Goal: Task Accomplishment & Management: Manage account settings

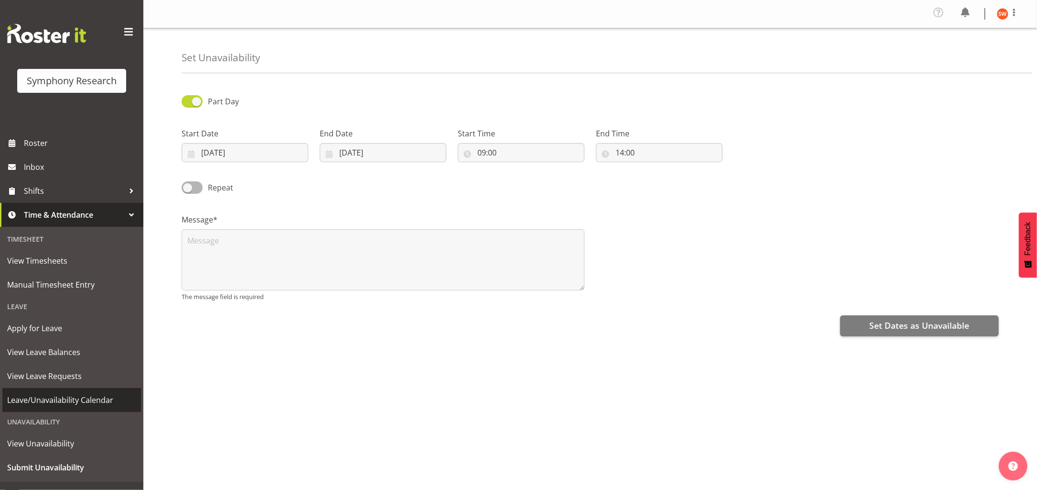
click at [63, 398] on span "Leave/Unavailability Calendar" at bounding box center [71, 400] width 129 height 14
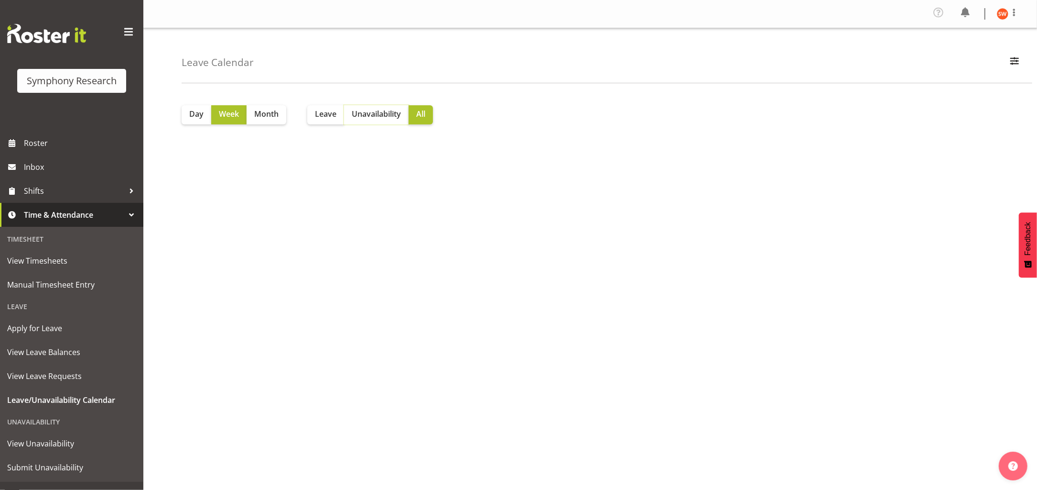
click at [387, 120] on button "Unavailability" at bounding box center [376, 114] width 65 height 19
click at [124, 218] on div at bounding box center [131, 214] width 14 height 14
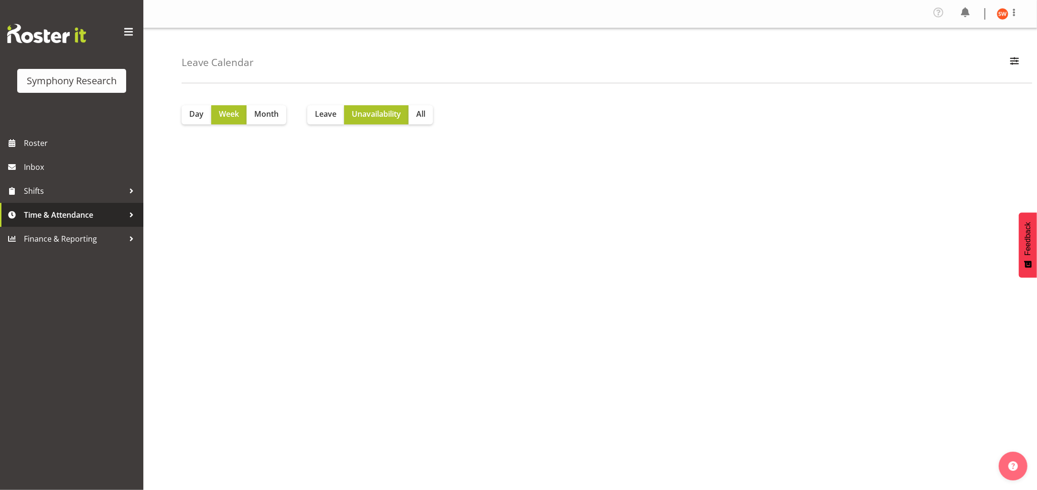
click at [111, 217] on span "Time & Attendance" at bounding box center [74, 214] width 100 height 14
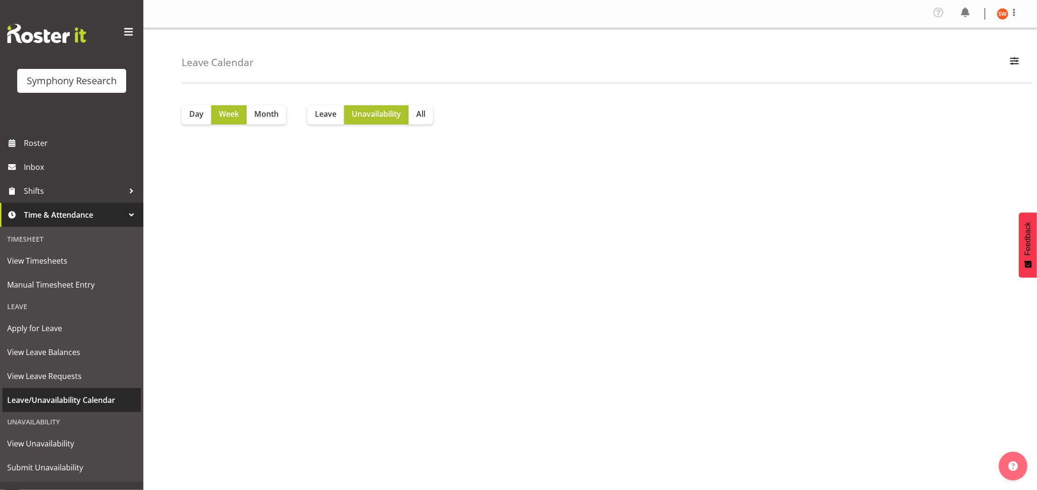
click at [62, 402] on span "Leave/Unavailability Calendar" at bounding box center [71, 400] width 129 height 14
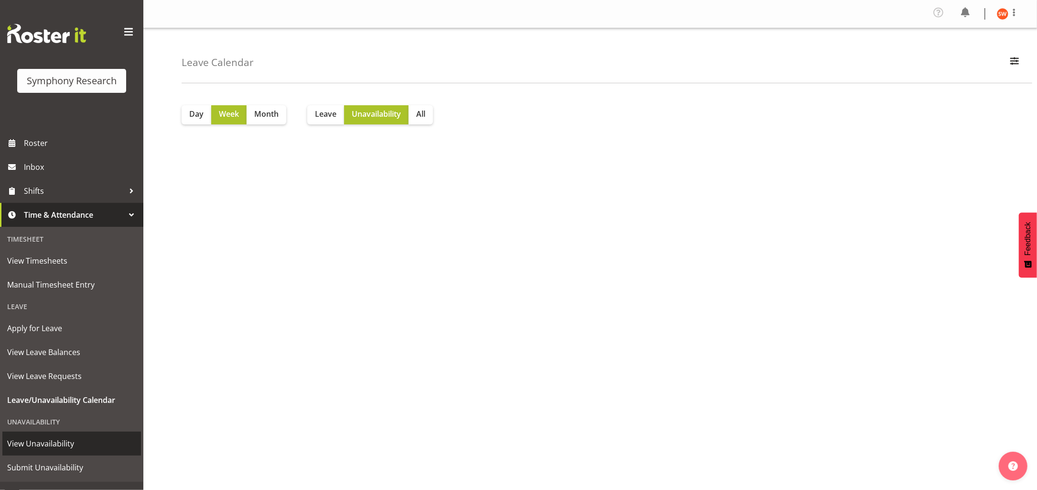
click at [36, 445] on span "View Unavailability" at bounding box center [71, 443] width 129 height 14
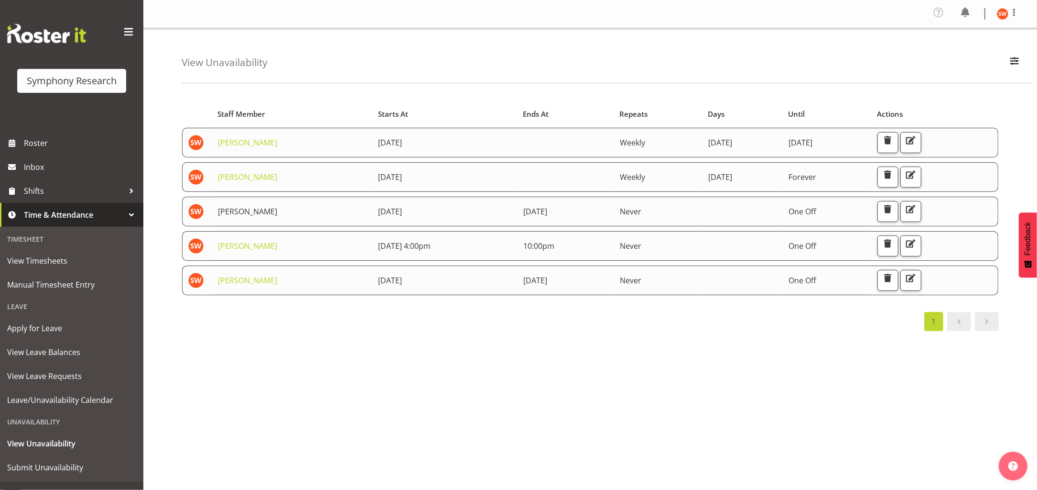
click at [264, 209] on link "[PERSON_NAME]" at bounding box center [247, 211] width 59 height 11
click at [258, 209] on link "[PERSON_NAME]" at bounding box center [247, 211] width 59 height 11
click at [65, 400] on span "Leave/Unavailability Calendar" at bounding box center [71, 400] width 129 height 14
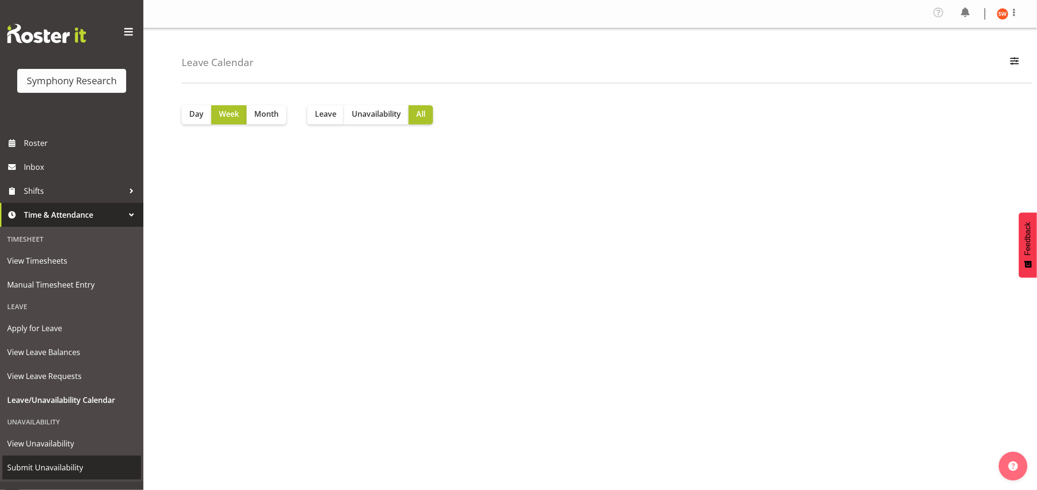
click at [59, 469] on span "Submit Unavailability" at bounding box center [71, 467] width 129 height 14
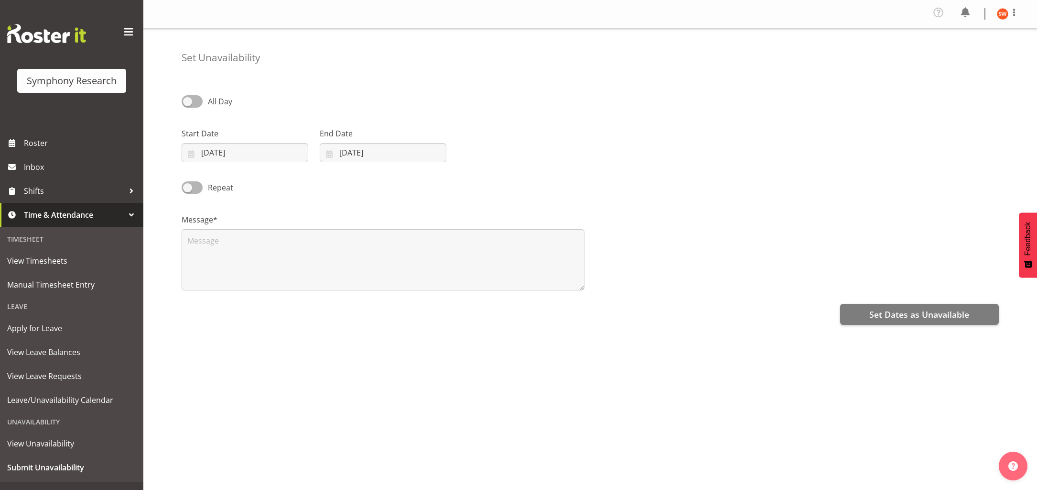
select select "8"
select select "2025"
click at [260, 155] on input "[DATE]" at bounding box center [245, 152] width 127 height 19
click at [261, 249] on span "10" at bounding box center [258, 248] width 8 height 9
type input "10/09/2025"
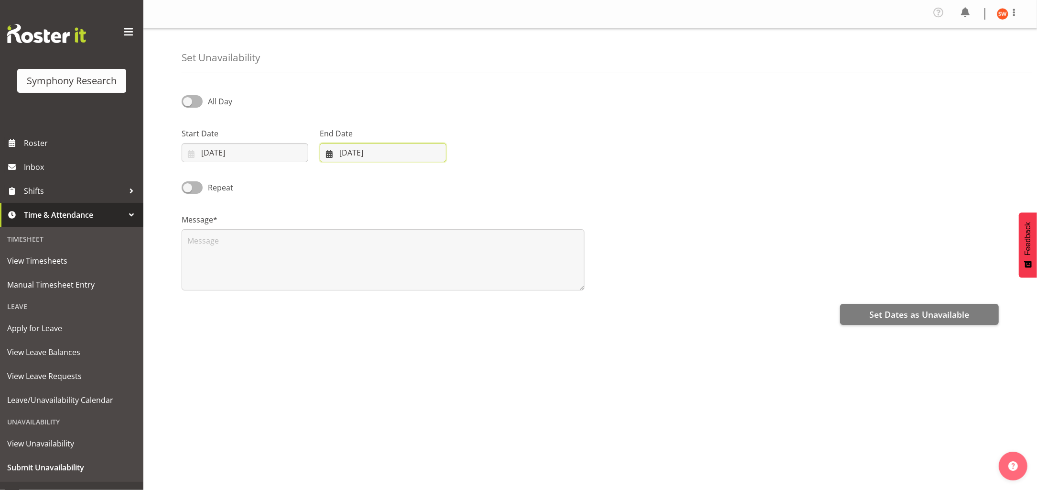
click at [369, 152] on input "[DATE]" at bounding box center [383, 152] width 127 height 19
click at [395, 250] on span "10" at bounding box center [397, 248] width 8 height 9
type input "[DATE]"
click at [197, 98] on span at bounding box center [192, 101] width 21 height 12
click at [188, 98] on input "All Day" at bounding box center [185, 101] width 6 height 6
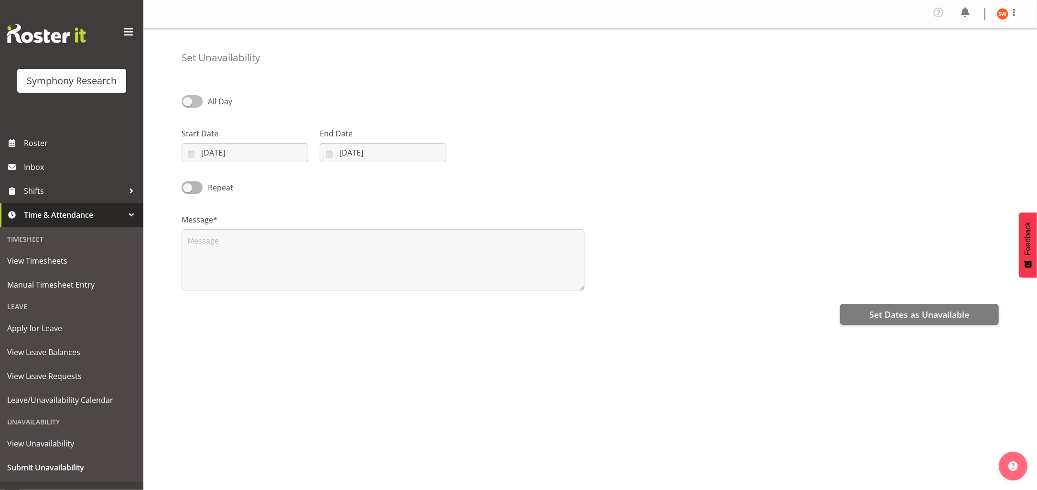
checkbox input "true"
click at [481, 155] on input "21:09" at bounding box center [521, 152] width 127 height 19
click at [523, 184] on select "00 01 02 03 04 05 06 07 08 09 10 11 12 13 14 15 16 17 18 19 20 21 22 23" at bounding box center [524, 177] width 22 height 19
select select "9"
click at [513, 168] on select "00 01 02 03 04 05 06 07 08 09 10 11 12 13 14 15 16 17 18 19 20 21 22 23" at bounding box center [524, 177] width 22 height 19
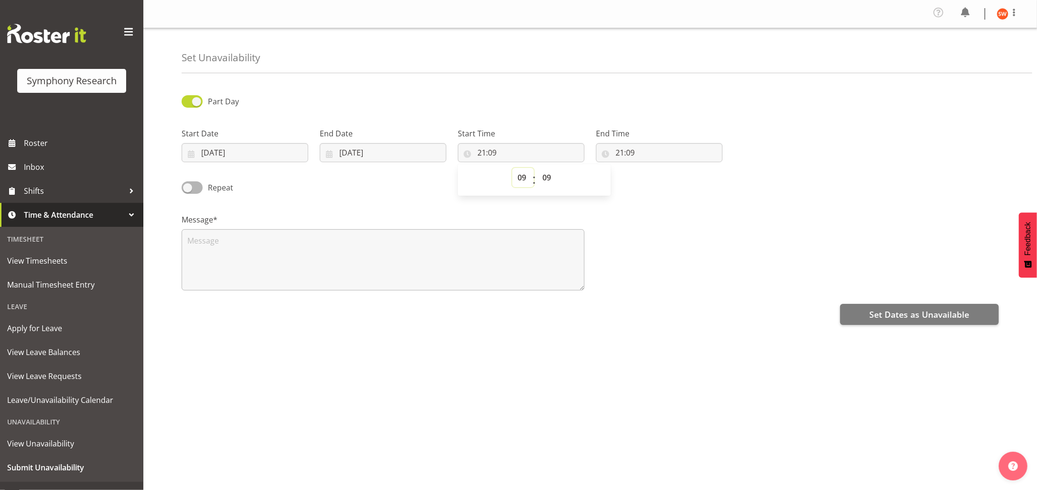
type input "09:09"
click at [546, 182] on select "00 01 02 03 04 05 06 07 08 09 10 11 12 13 14 15 16 17 18 19 20 21 22 23 24 25 2…" at bounding box center [548, 177] width 22 height 19
select select "0"
click at [537, 168] on select "00 01 02 03 04 05 06 07 08 09 10 11 12 13 14 15 16 17 18 19 20 21 22 23 24 25 2…" at bounding box center [548, 177] width 22 height 19
type input "09:00"
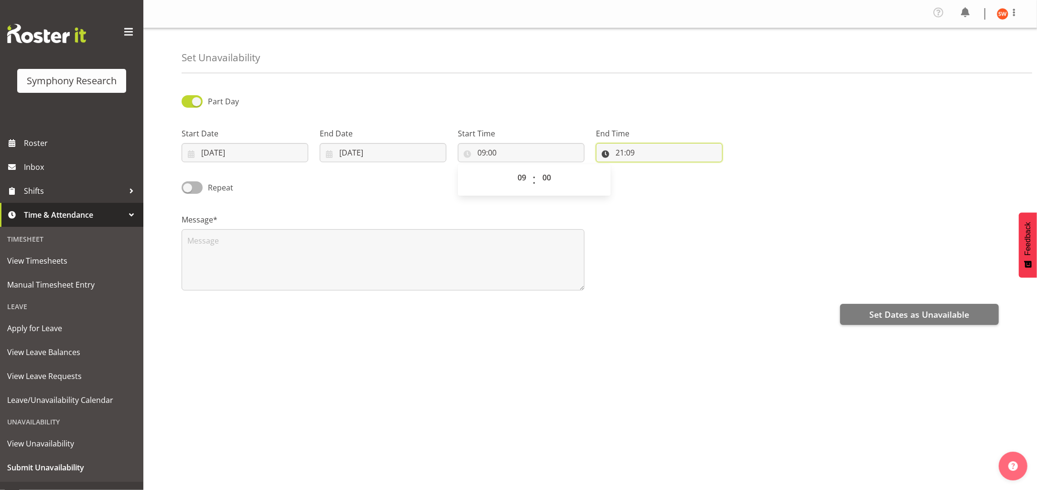
click at [626, 156] on input "21:09" at bounding box center [659, 152] width 127 height 19
click at [660, 178] on select "00 01 02 03 04 05 06 07 08 09 10 11 12 13 14 15 16 17 18 19 20 21 22 23" at bounding box center [662, 177] width 22 height 19
select select "14"
click at [651, 168] on select "00 01 02 03 04 05 06 07 08 09 10 11 12 13 14 15 16 17 18 19 20 21 22 23" at bounding box center [662, 177] width 22 height 19
type input "14:09"
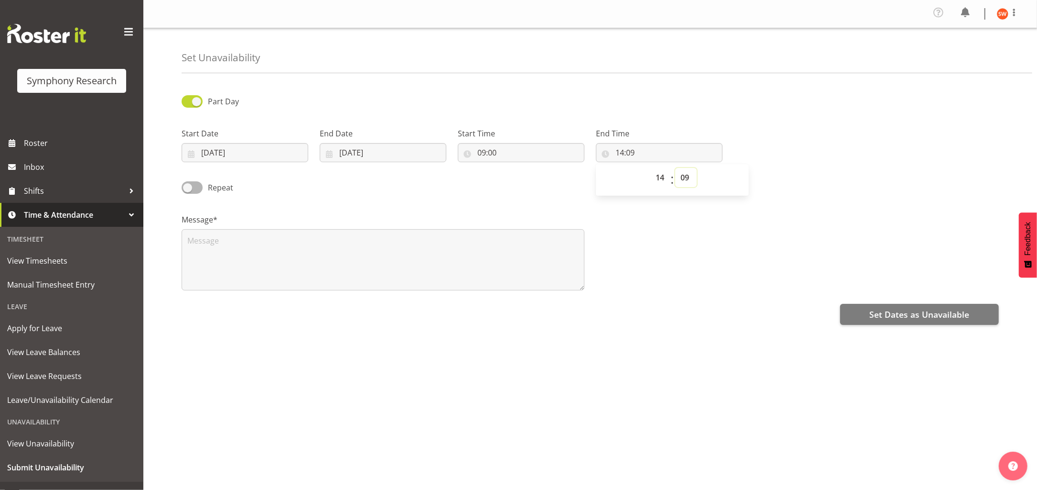
click at [687, 178] on select "00 01 02 03 04 05 06 07 08 09 10 11 12 13 14 15 16 17 18 19 20 21 22 23 24 25 2…" at bounding box center [687, 177] width 22 height 19
select select "0"
click at [676, 168] on select "00 01 02 03 04 05 06 07 08 09 10 11 12 13 14 15 16 17 18 19 20 21 22 23 24 25 2…" at bounding box center [687, 177] width 22 height 19
type input "14:00"
click at [893, 320] on span "Set Dates as Unavailable" at bounding box center [920, 314] width 100 height 12
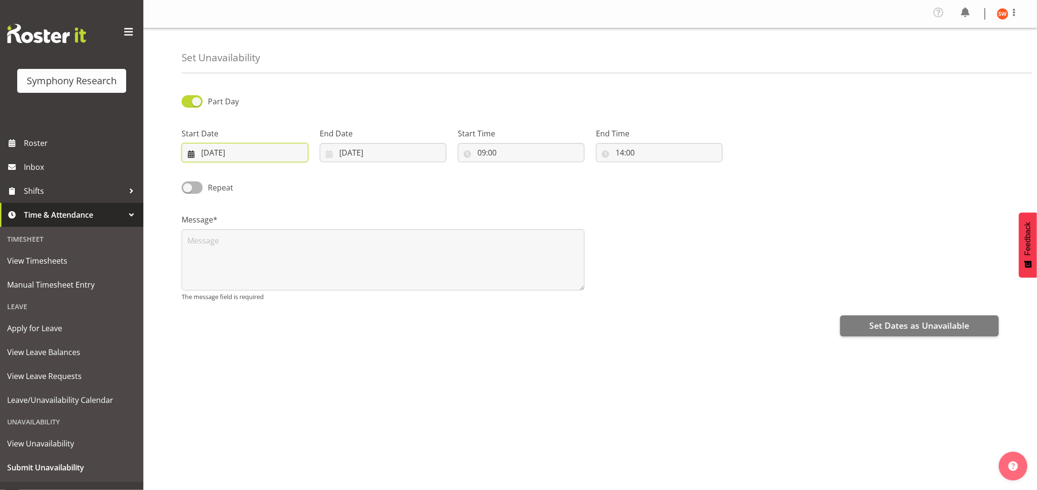
click at [264, 156] on input "10/09/2025" at bounding box center [245, 152] width 127 height 19
click at [274, 250] on span "11" at bounding box center [277, 248] width 8 height 9
type input "11/09/2025"
click at [369, 150] on input "10/09/2025" at bounding box center [383, 152] width 127 height 19
click at [417, 250] on span "11" at bounding box center [416, 248] width 8 height 9
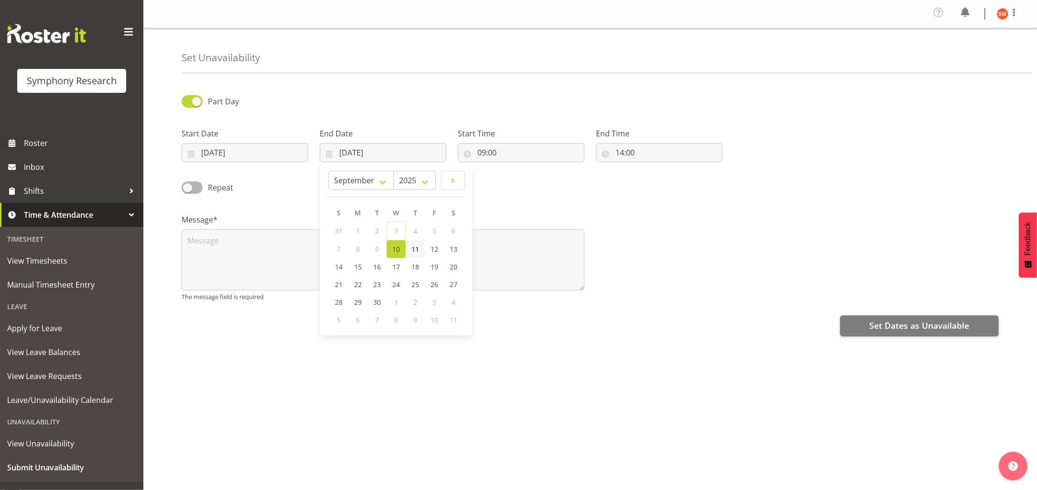
type input "11/09/2025"
click at [507, 151] on input "09:00" at bounding box center [521, 152] width 127 height 19
click at [514, 185] on select "00 01 02 03 04 05 06 07 08 09 10 11 12 13 14 15 16 17 18 19 20 21 22 23" at bounding box center [524, 177] width 22 height 19
click at [513, 168] on select "00 01 02 03 04 05 06 07 08 09 10 11 12 13 14 15 16 17 18 19 20 21 22 23" at bounding box center [524, 177] width 22 height 19
click at [548, 182] on select "00 01 02 03 04 05 06 07 08 09 10 11 12 13 14 15 16 17 18 19 20 21 22 23 24 25 2…" at bounding box center [548, 177] width 22 height 19
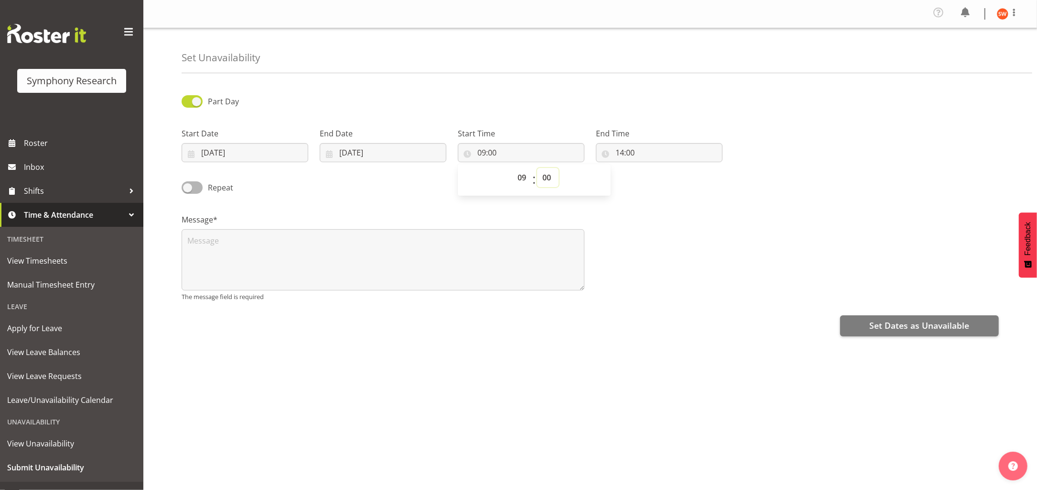
click at [537, 168] on select "00 01 02 03 04 05 06 07 08 09 10 11 12 13 14 15 16 17 18 19 20 21 22 23 24 25 2…" at bounding box center [548, 177] width 22 height 19
click at [635, 151] on input "14:00" at bounding box center [659, 152] width 127 height 19
click at [689, 178] on select "00 01 02 03 04 05 06 07 08 09 10 11 12 13 14 15 16 17 18 19 20 21 22 23 24 25 2…" at bounding box center [687, 177] width 22 height 19
select select "30"
click at [676, 168] on select "00 01 02 03 04 05 06 07 08 09 10 11 12 13 14 15 16 17 18 19 20 21 22 23 24 25 2…" at bounding box center [687, 177] width 22 height 19
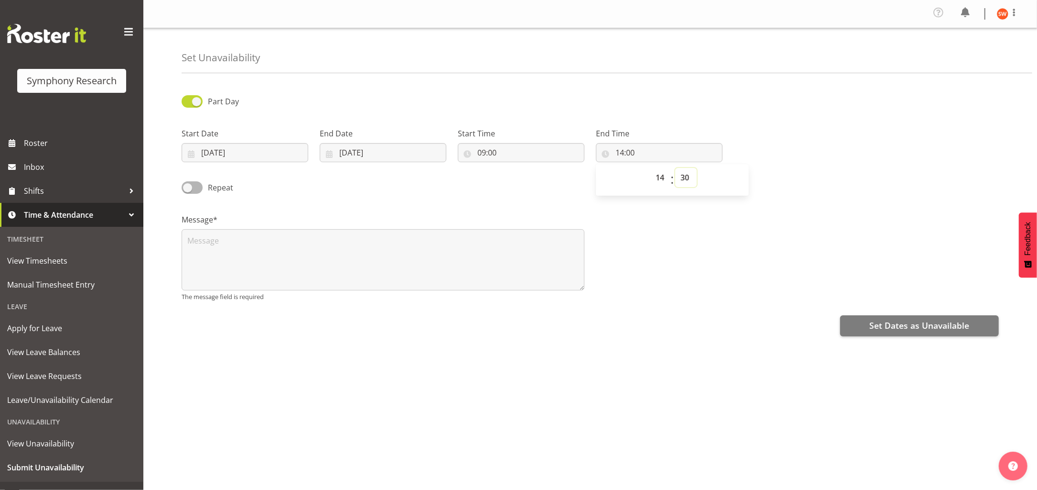
type input "14:30"
click at [689, 339] on div "Part Day Start Date 11/09/2025 January February March April May June July Augus…" at bounding box center [610, 271] width 856 height 382
click at [924, 327] on span "Set Dates as Unavailable" at bounding box center [920, 325] width 100 height 12
click at [893, 329] on span "Set Dates as Unavailable" at bounding box center [920, 325] width 100 height 12
click at [624, 157] on input "14:30" at bounding box center [659, 152] width 127 height 19
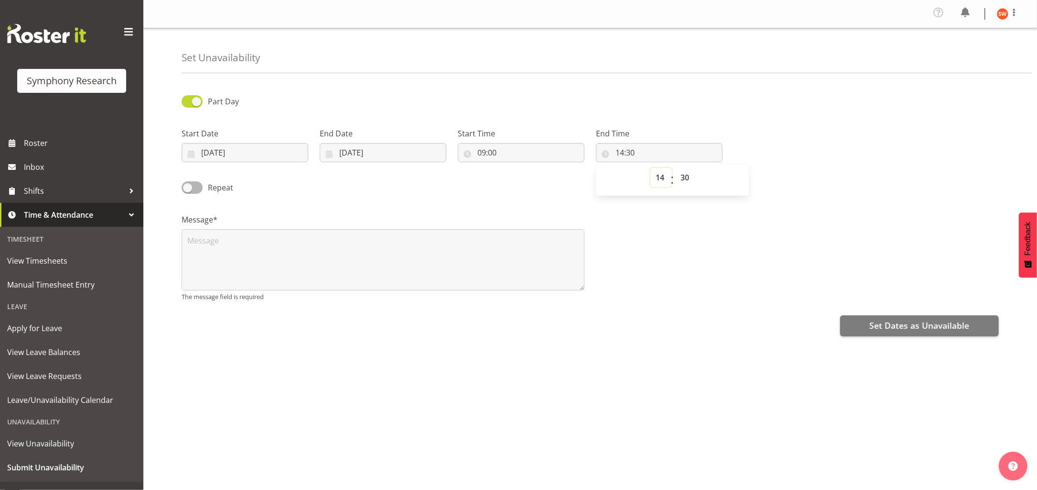
click at [664, 180] on select "00 01 02 03 04 05 06 07 08 09 10 11 12 13 14 15 16 17 18 19 20 21 22 23" at bounding box center [662, 177] width 22 height 19
select select "13"
click at [651, 168] on select "00 01 02 03 04 05 06 07 08 09 10 11 12 13 14 15 16 17 18 19 20 21 22 23" at bounding box center [662, 177] width 22 height 19
type input "13:30"
click at [929, 325] on span "Set Dates as Unavailable" at bounding box center [920, 325] width 100 height 12
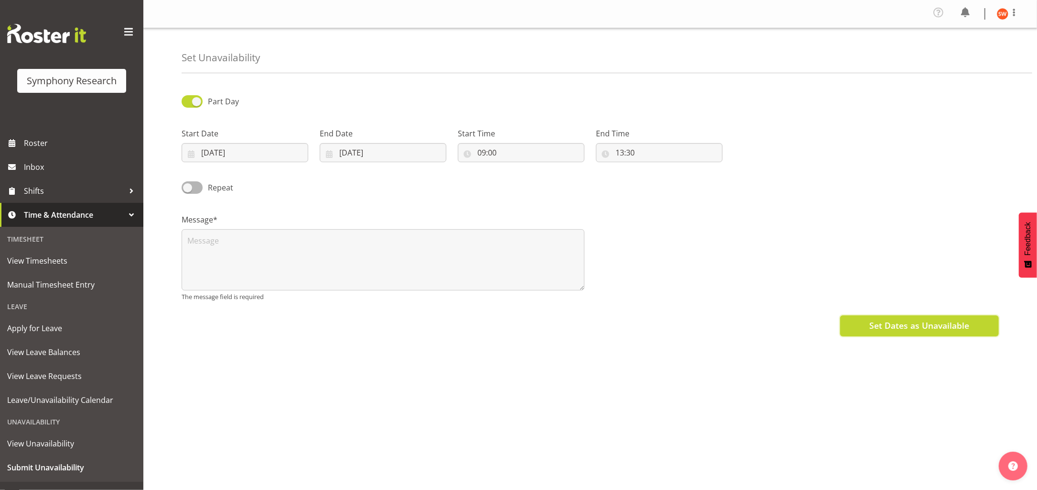
click at [899, 330] on span "Set Dates as Unavailable" at bounding box center [920, 325] width 100 height 12
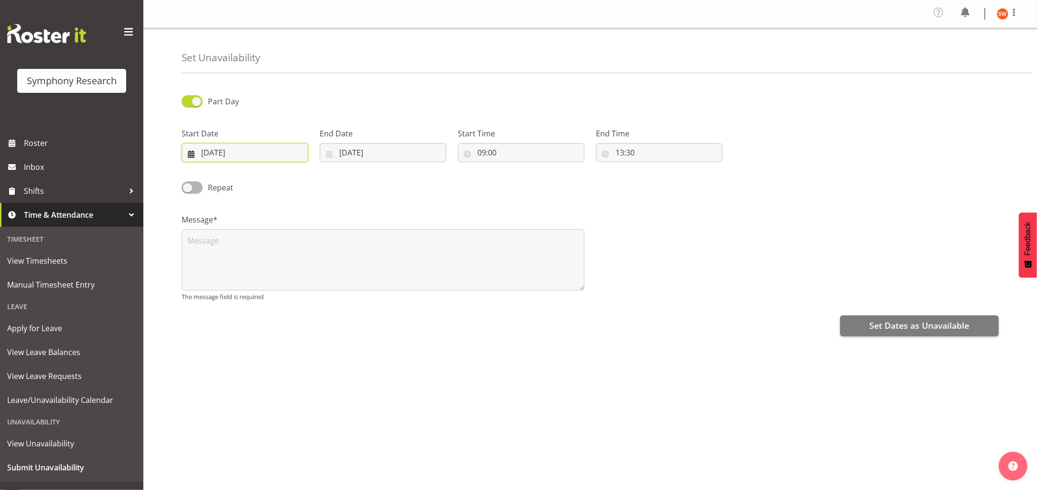
click at [272, 154] on input "11/09/2025" at bounding box center [245, 152] width 127 height 19
click at [277, 249] on span "11" at bounding box center [277, 248] width 8 height 9
click at [505, 158] on input "09:00" at bounding box center [521, 152] width 127 height 19
click at [526, 176] on select "00 01 02 03 04 05 06 07 08 09 10 11 12 13 14 15 16 17 18 19 20 21 22 23" at bounding box center [524, 177] width 22 height 19
select select "16"
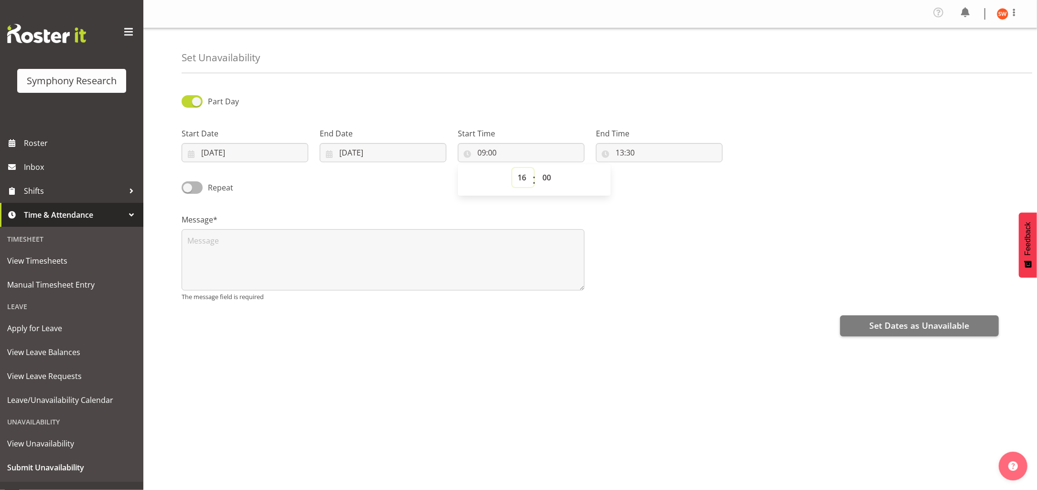
click at [513, 168] on select "00 01 02 03 04 05 06 07 08 09 10 11 12 13 14 15 16 17 18 19 20 21 22 23" at bounding box center [524, 177] width 22 height 19
type input "16:00"
click at [547, 177] on select "00 01 02 03 04 05 06 07 08 09 10 11 12 13 14 15 16 17 18 19 20 21 22 23 24 25 2…" at bounding box center [548, 177] width 22 height 19
select select "30"
click at [537, 168] on select "00 01 02 03 04 05 06 07 08 09 10 11 12 13 14 15 16 17 18 19 20 21 22 23 24 25 2…" at bounding box center [548, 177] width 22 height 19
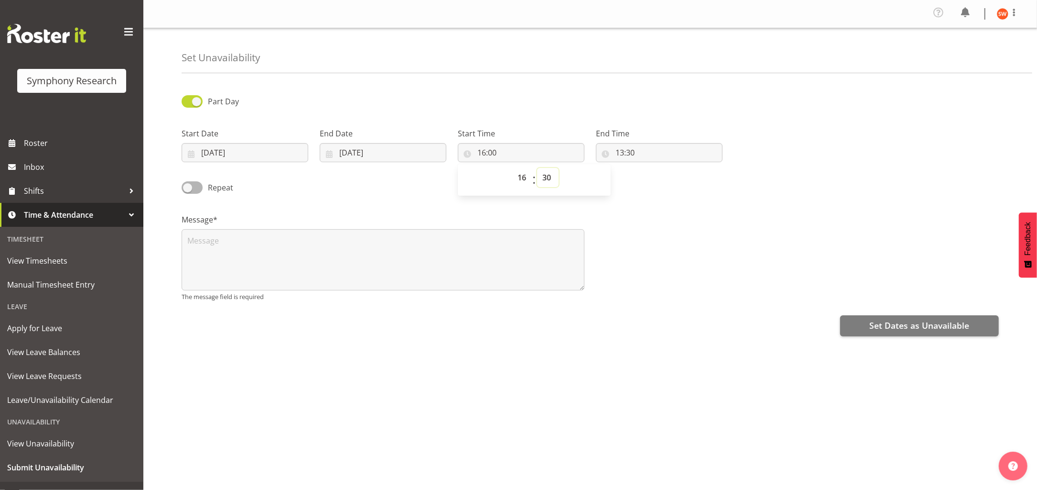
type input "16:30"
click at [636, 158] on input "13:30" at bounding box center [659, 152] width 127 height 19
click at [656, 177] on select "00 01 02 03 04 05 06 07 08 09 10 11 12 13 14 15 16 17 18 19 20 21 22 23" at bounding box center [662, 177] width 22 height 19
select select "23"
click at [651, 168] on select "00 01 02 03 04 05 06 07 08 09 10 11 12 13 14 15 16 17 18 19 20 21 22 23" at bounding box center [662, 177] width 22 height 19
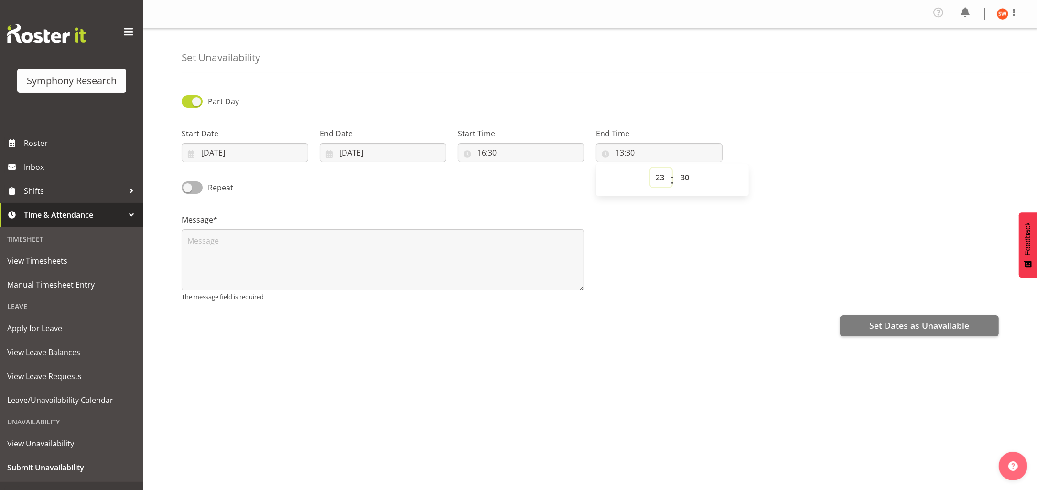
type input "23:30"
click at [878, 327] on span "Set Dates as Unavailable" at bounding box center [920, 325] width 100 height 12
click at [51, 397] on span "Leave/Unavailability Calendar" at bounding box center [71, 400] width 129 height 14
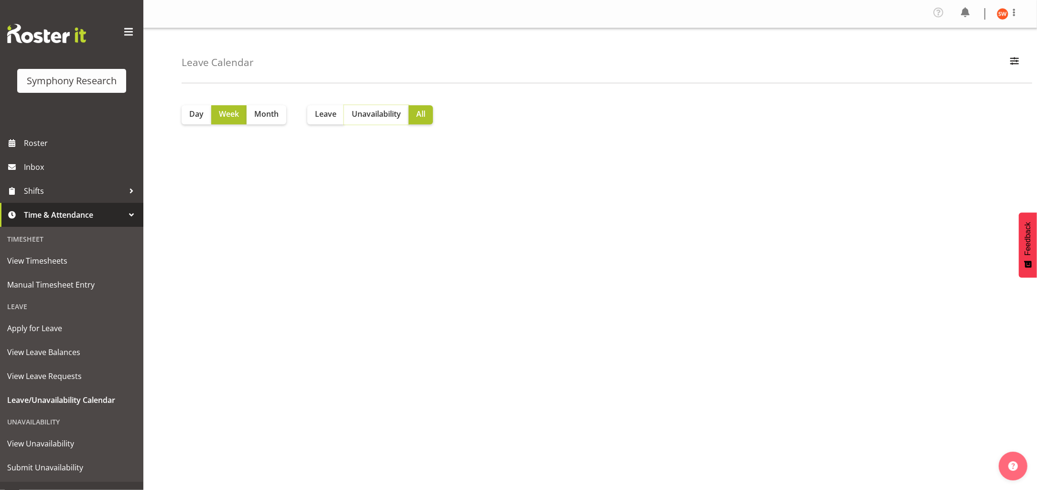
click at [378, 112] on span "Unavailability" at bounding box center [376, 113] width 49 height 11
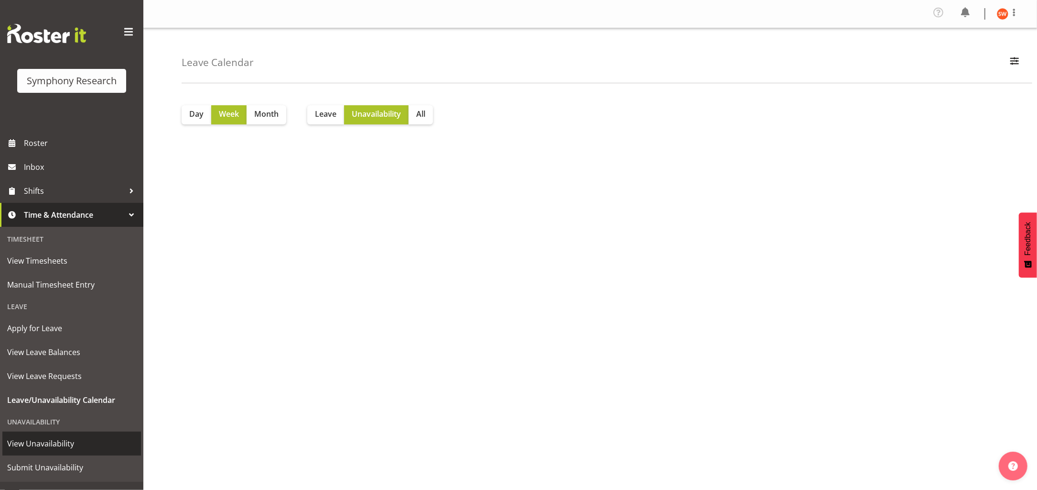
click at [58, 442] on span "View Unavailability" at bounding box center [71, 443] width 129 height 14
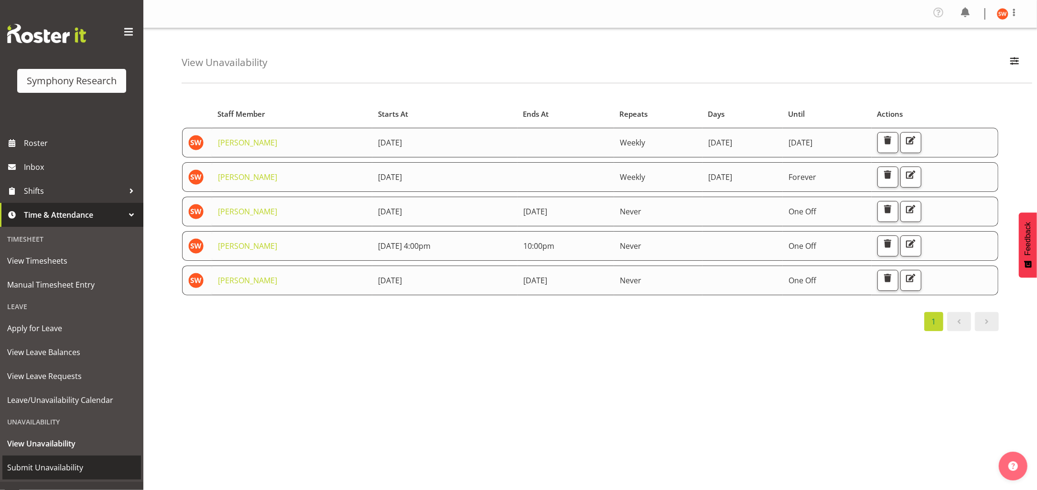
click at [57, 469] on span "Submit Unavailability" at bounding box center [71, 467] width 129 height 14
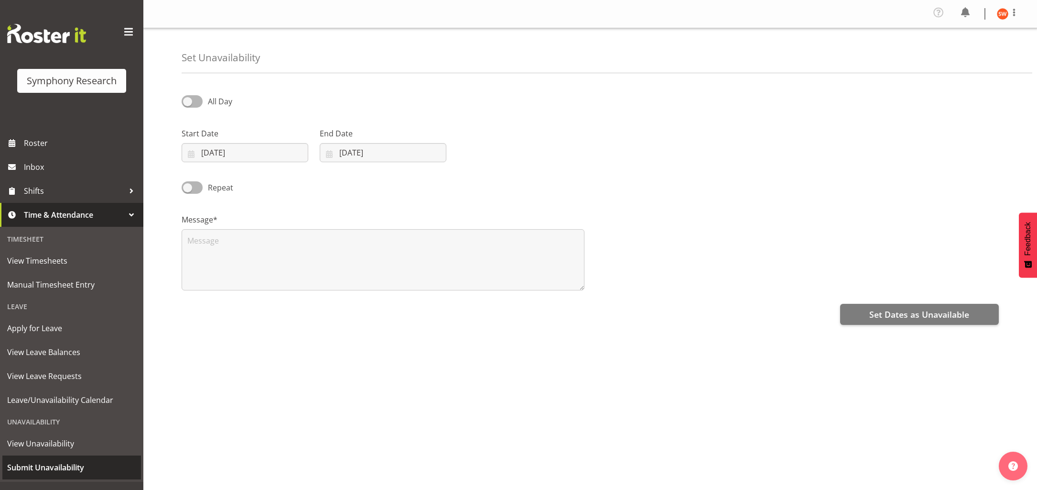
select select "8"
select select "2025"
click at [271, 148] on input "03/09/2025" at bounding box center [245, 152] width 127 height 19
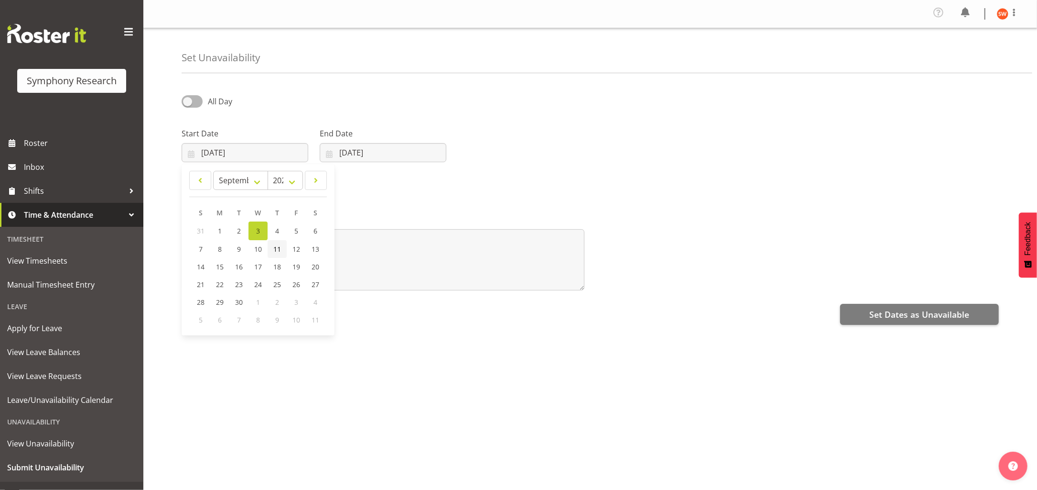
click at [278, 252] on span "11" at bounding box center [277, 248] width 8 height 9
type input "11/09/2025"
click at [381, 154] on input "[DATE]" at bounding box center [383, 152] width 127 height 19
click at [415, 248] on span "11" at bounding box center [416, 248] width 8 height 9
type input "11/09/2025"
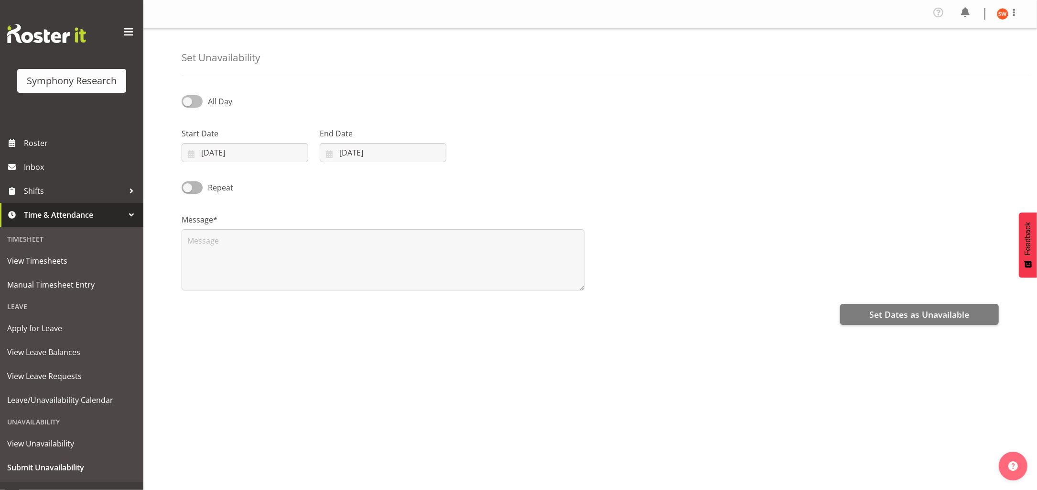
click at [199, 101] on span at bounding box center [192, 101] width 21 height 12
click at [188, 101] on input "All Day" at bounding box center [185, 101] width 6 height 6
checkbox input "true"
select select "21"
select select "16"
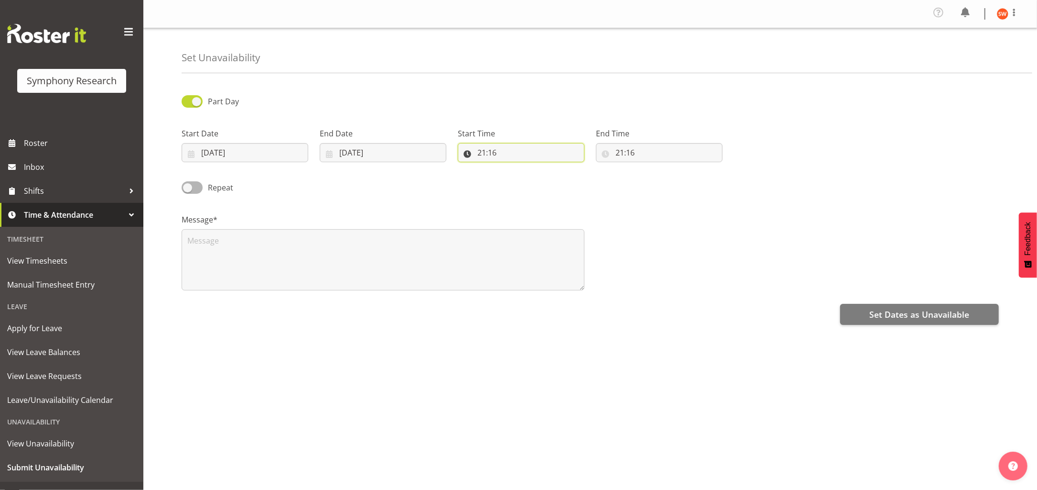
click at [499, 153] on input "21:16" at bounding box center [521, 152] width 127 height 19
click at [522, 179] on select "00 01 02 03 04 05 06 07 08 09 10 11 12 13 14 15 16 17 18 19 20 21 22 23" at bounding box center [524, 177] width 22 height 19
select select "9"
click at [513, 168] on select "00 01 02 03 04 05 06 07 08 09 10 11 12 13 14 15 16 17 18 19 20 21 22 23" at bounding box center [524, 177] width 22 height 19
type input "09:16"
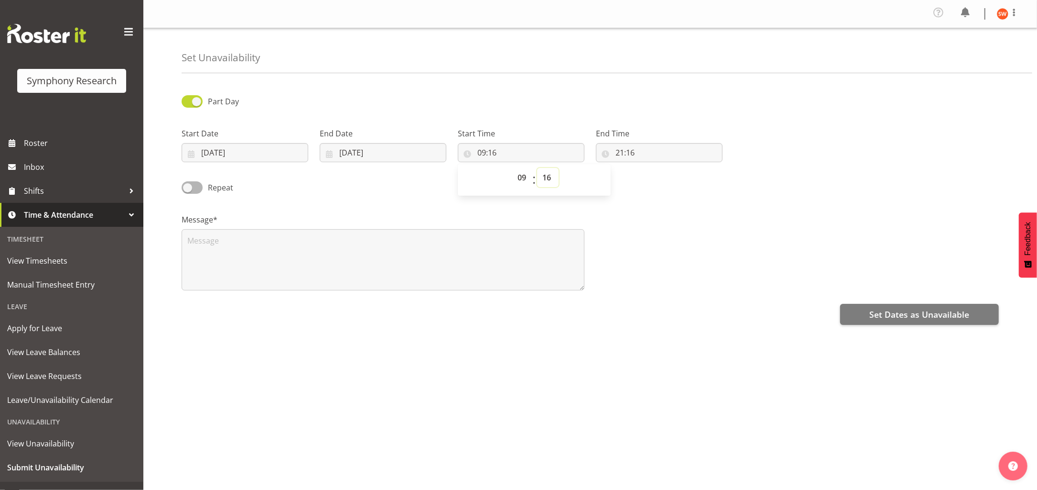
click at [545, 181] on select "00 01 02 03 04 05 06 07 08 09 10 11 12 13 14 15 16 17 18 19 20 21 22 23 24 25 2…" at bounding box center [548, 177] width 22 height 19
select select "0"
click at [537, 168] on select "00 01 02 03 04 05 06 07 08 09 10 11 12 13 14 15 16 17 18 19 20 21 22 23 24 25 2…" at bounding box center [548, 177] width 22 height 19
type input "09:00"
click at [637, 154] on input "21:16" at bounding box center [659, 152] width 127 height 19
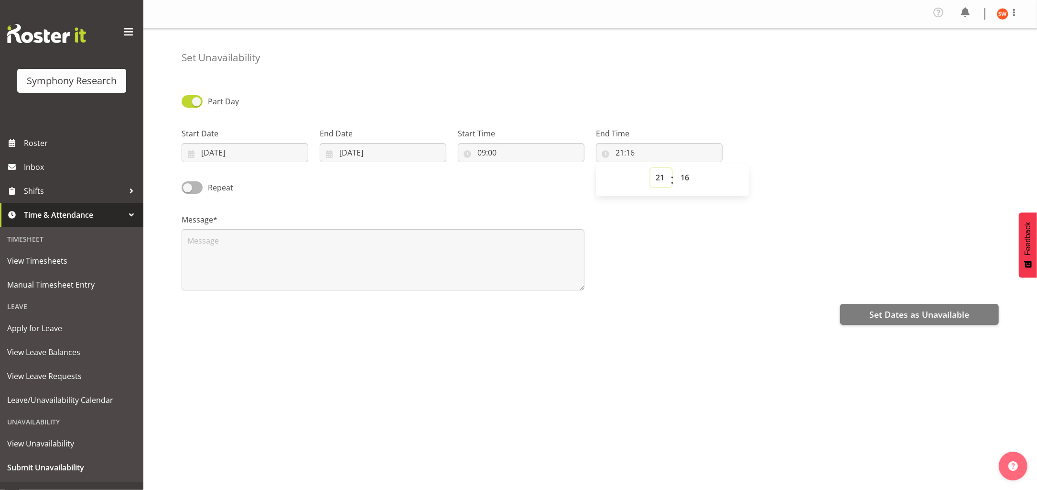
click at [656, 182] on select "00 01 02 03 04 05 06 07 08 09 10 11 12 13 14 15 16 17 18 19 20 21 22 23" at bounding box center [662, 177] width 22 height 19
select select "2"
click at [651, 168] on select "00 01 02 03 04 05 06 07 08 09 10 11 12 13 14 15 16 17 18 19 20 21 22 23" at bounding box center [662, 177] width 22 height 19
type input "02:16"
click at [685, 181] on select "00 01 02 03 04 05 06 07 08 09 10 11 12 13 14 15 16 17 18 19 20 21 22 23 24 25 2…" at bounding box center [687, 177] width 22 height 19
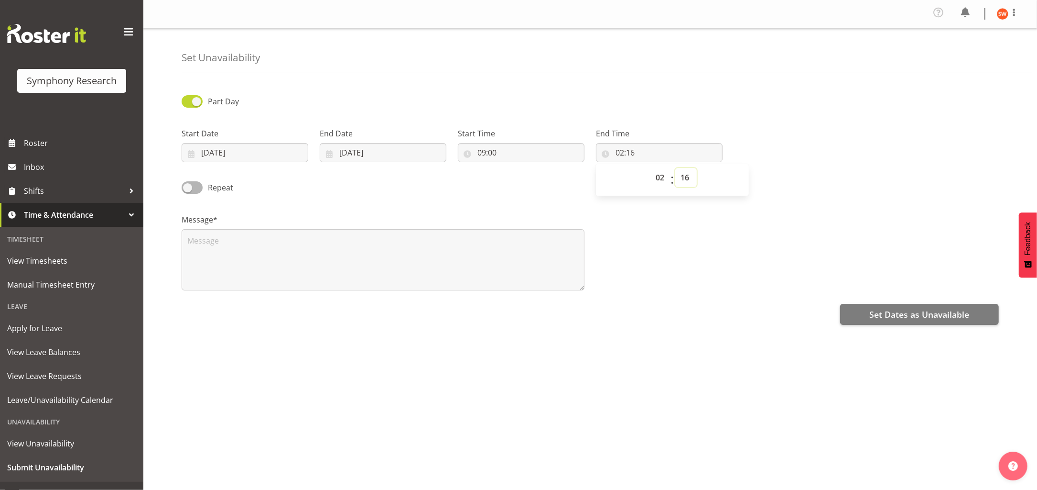
select select "30"
click at [676, 168] on select "00 01 02 03 04 05 06 07 08 09 10 11 12 13 14 15 16 17 18 19 20 21 22 23 24 25 2…" at bounding box center [687, 177] width 22 height 19
type input "02:30"
click at [764, 264] on div "Message*" at bounding box center [590, 248] width 829 height 96
click at [936, 311] on span "Set Dates as Unavailable" at bounding box center [920, 314] width 100 height 12
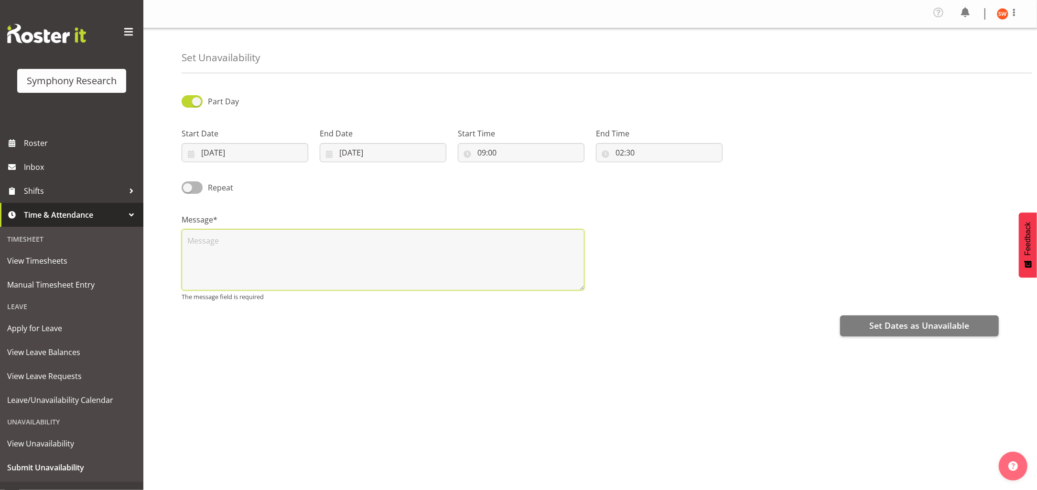
click at [380, 243] on textarea at bounding box center [383, 259] width 403 height 61
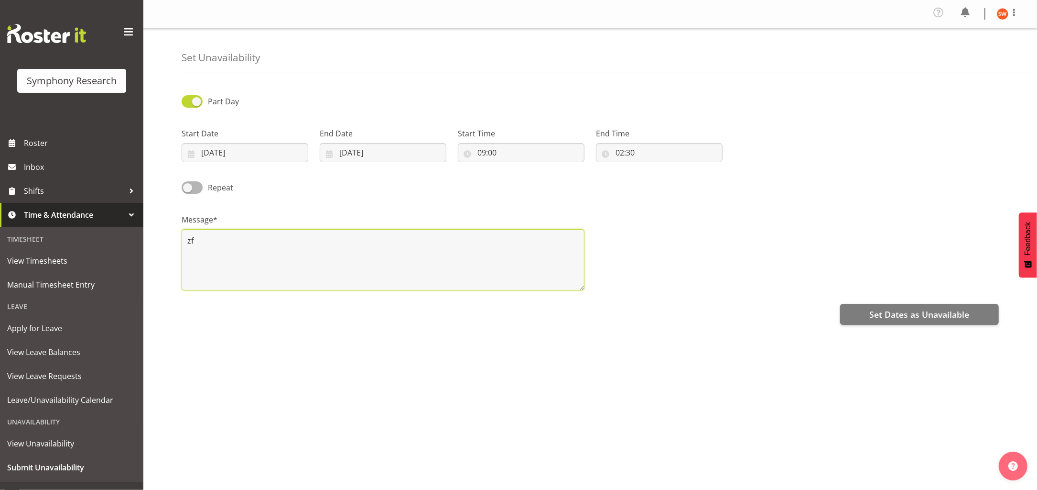
type textarea "z"
type textarea "part day"
click at [924, 315] on span "Set Dates as Unavailable" at bounding box center [920, 314] width 100 height 12
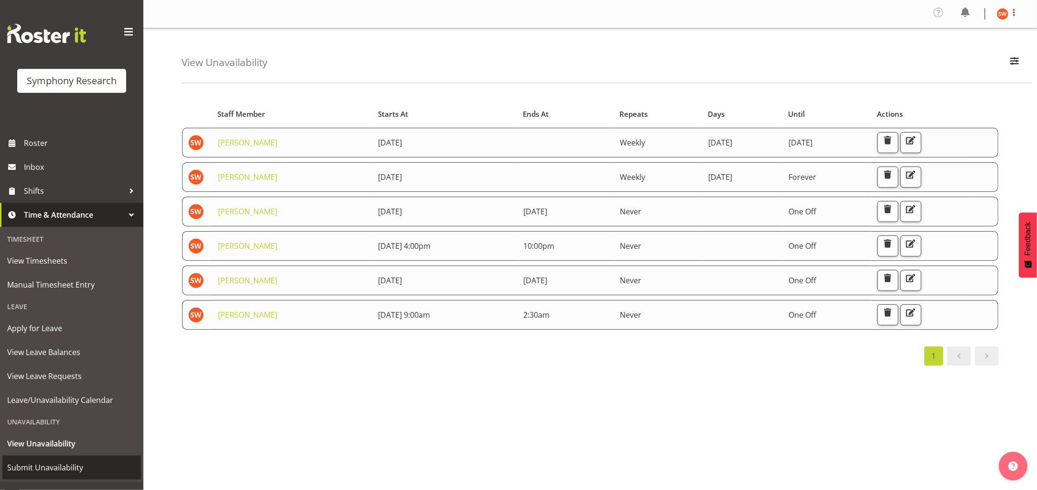
click at [53, 467] on span "Submit Unavailability" at bounding box center [71, 467] width 129 height 14
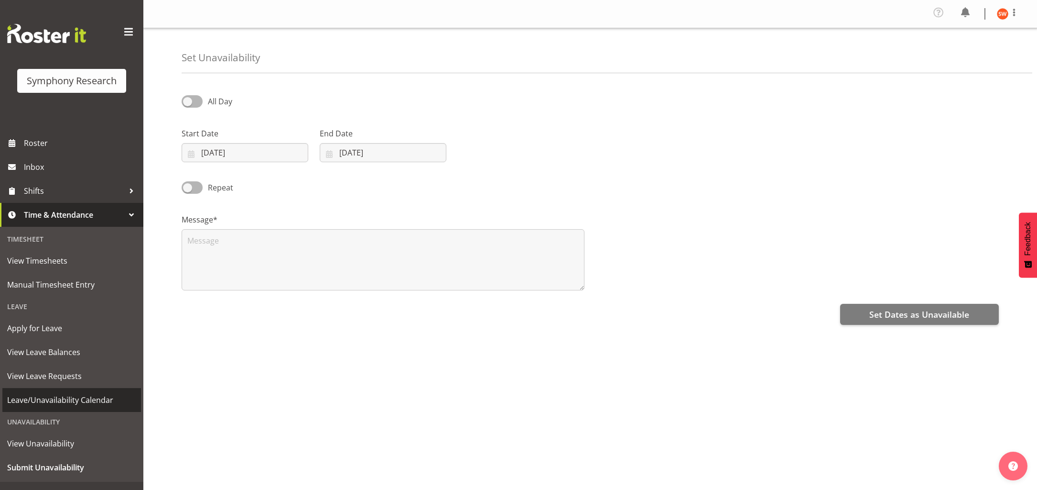
select select "8"
select select "2025"
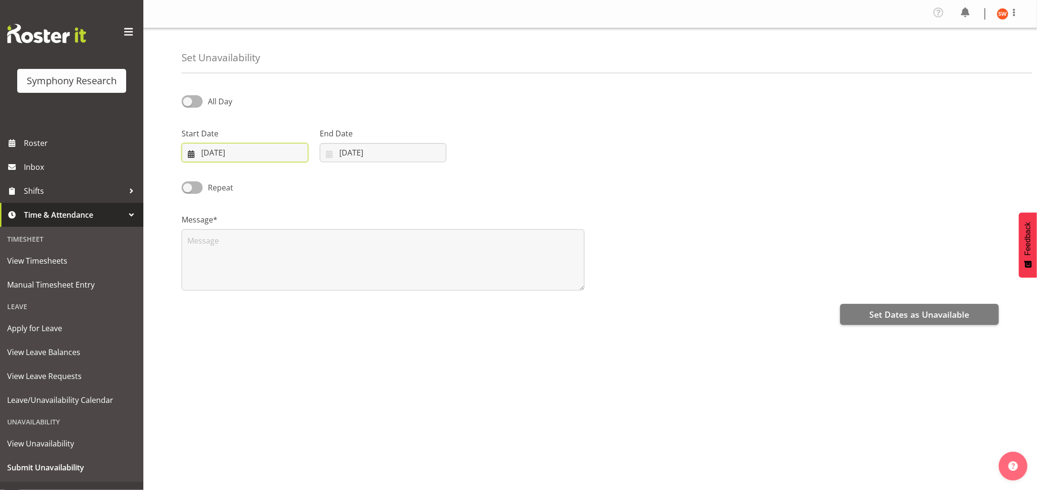
click at [265, 152] on input "[DATE]" at bounding box center [245, 152] width 127 height 19
click at [261, 249] on span "10" at bounding box center [258, 248] width 8 height 9
type input "10/09/2025"
click at [379, 152] on input "03/09/2025" at bounding box center [383, 152] width 127 height 19
click at [397, 249] on span "10" at bounding box center [397, 248] width 8 height 9
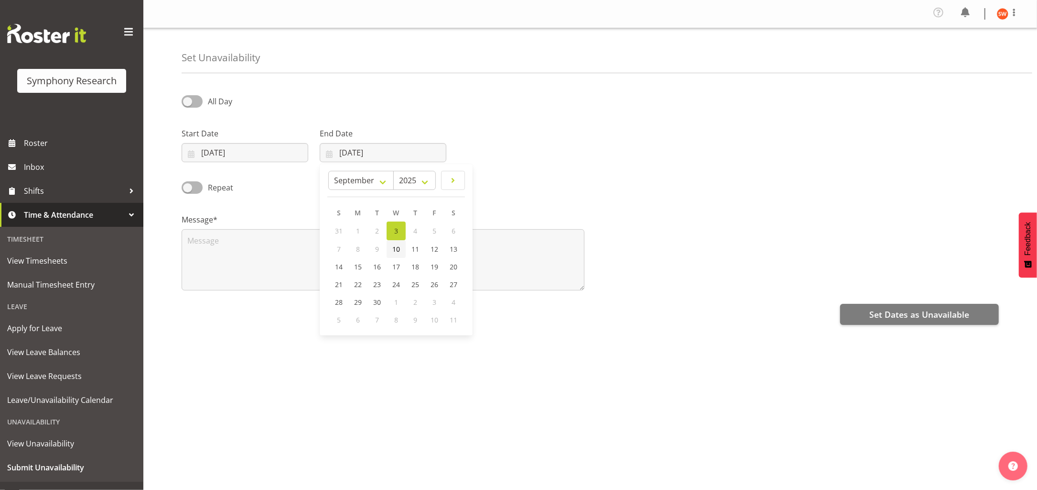
type input "10/09/2025"
click at [198, 104] on span at bounding box center [192, 101] width 21 height 12
click at [188, 104] on input "All Day" at bounding box center [185, 101] width 6 height 6
checkbox input "true"
select select "21"
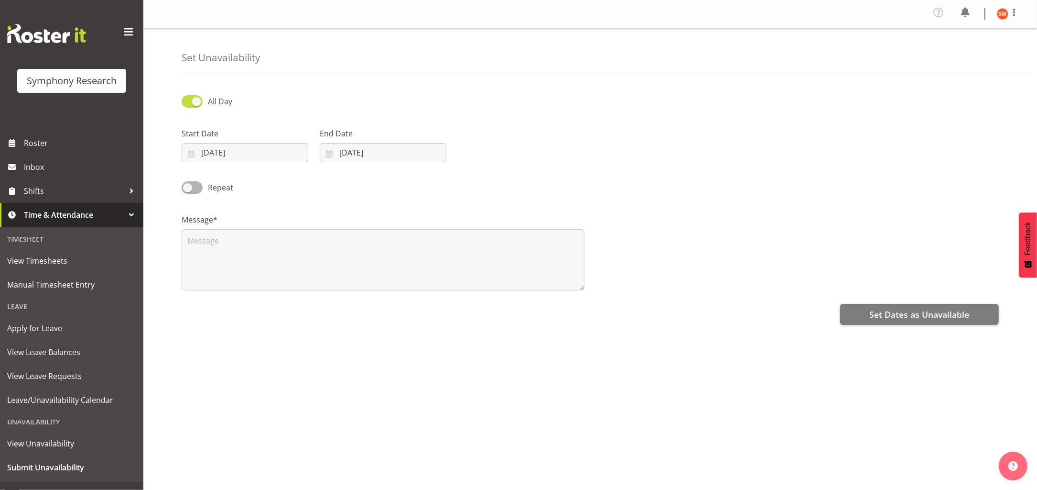
select select "17"
click at [491, 152] on input "21:17" at bounding box center [521, 152] width 127 height 19
click at [522, 175] on select "00 01 02 03 04 05 06 07 08 09 10 11 12 13 14 15 16 17 18 19 20 21 22 23" at bounding box center [524, 177] width 22 height 19
select select "16"
click at [513, 168] on select "00 01 02 03 04 05 06 07 08 09 10 11 12 13 14 15 16 17 18 19 20 21 22 23" at bounding box center [524, 177] width 22 height 19
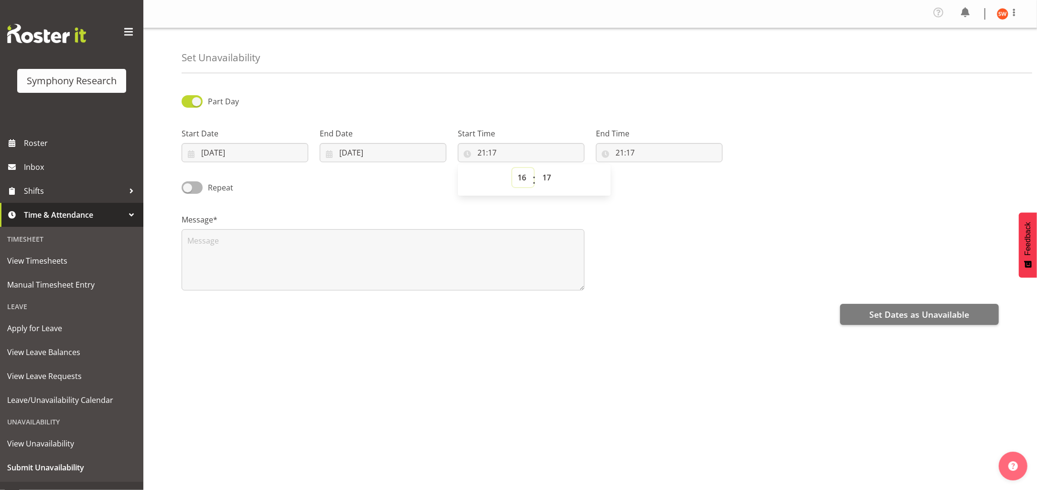
type input "16:17"
click at [524, 185] on select "00 01 02 03 04 05 06 07 08 09 10 11 12 13 14 15 16 17 18 19 20 21 22 23" at bounding box center [524, 177] width 22 height 19
select select "9"
click at [513, 168] on select "00 01 02 03 04 05 06 07 08 09 10 11 12 13 14 15 16 17 18 19 20 21 22 23" at bounding box center [524, 177] width 22 height 19
type input "09:17"
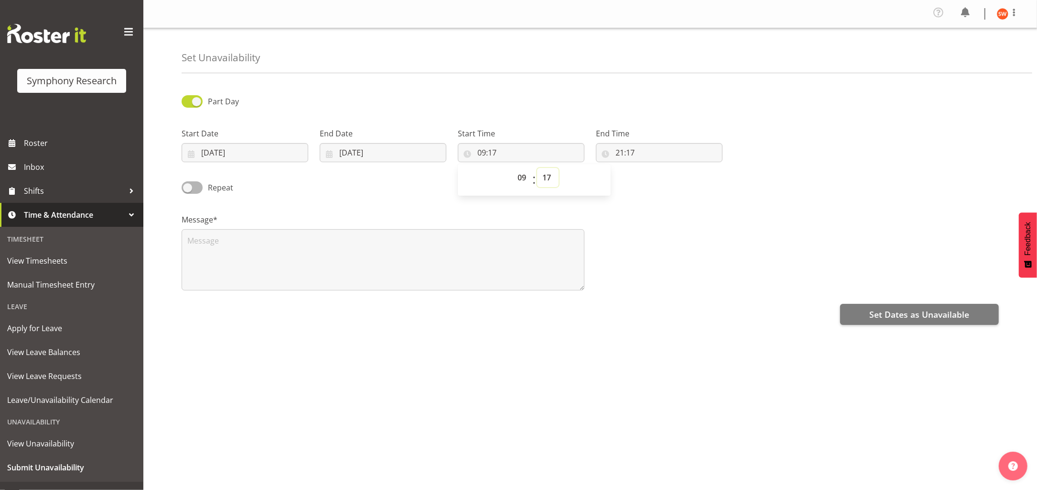
click at [545, 180] on select "00 01 02 03 04 05 06 07 08 09 10 11 12 13 14 15 16 17 18 19 20 21 22 23 24 25 2…" at bounding box center [548, 177] width 22 height 19
select select "0"
click at [537, 168] on select "00 01 02 03 04 05 06 07 08 09 10 11 12 13 14 15 16 17 18 19 20 21 22 23 24 25 2…" at bounding box center [548, 177] width 22 height 19
type input "09:00"
click at [625, 160] on input "21:17" at bounding box center [659, 152] width 127 height 19
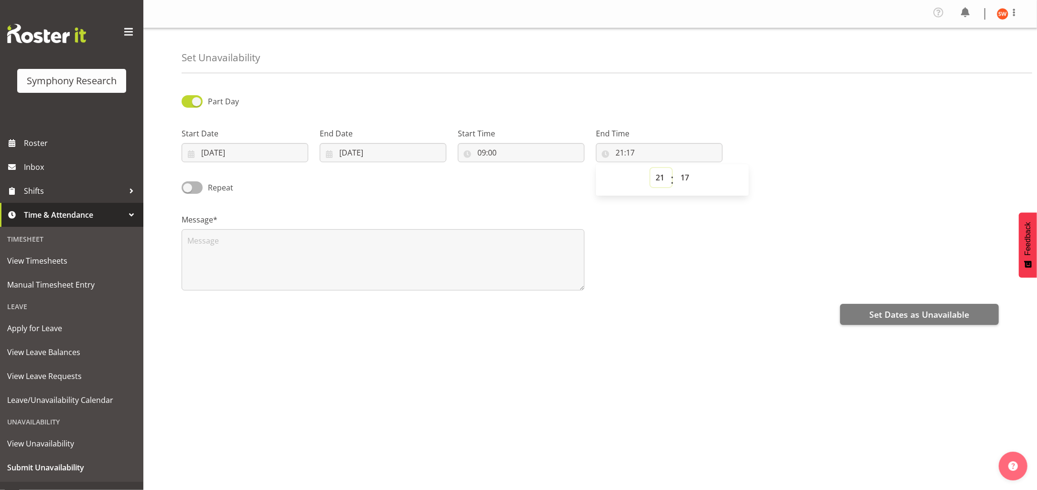
click at [658, 180] on select "00 01 02 03 04 05 06 07 08 09 10 11 12 13 14 15 16 17 18 19 20 21 22 23" at bounding box center [662, 177] width 22 height 19
select select "18"
click at [651, 168] on select "00 01 02 03 04 05 06 07 08 09 10 11 12 13 14 15 16 17 18 19 20 21 22 23" at bounding box center [662, 177] width 22 height 19
type input "18:17"
click at [664, 179] on select "00 01 02 03 04 05 06 07 08 09 10 11 12 13 14 15 16 17 18 19 20 21 22 23" at bounding box center [662, 177] width 22 height 19
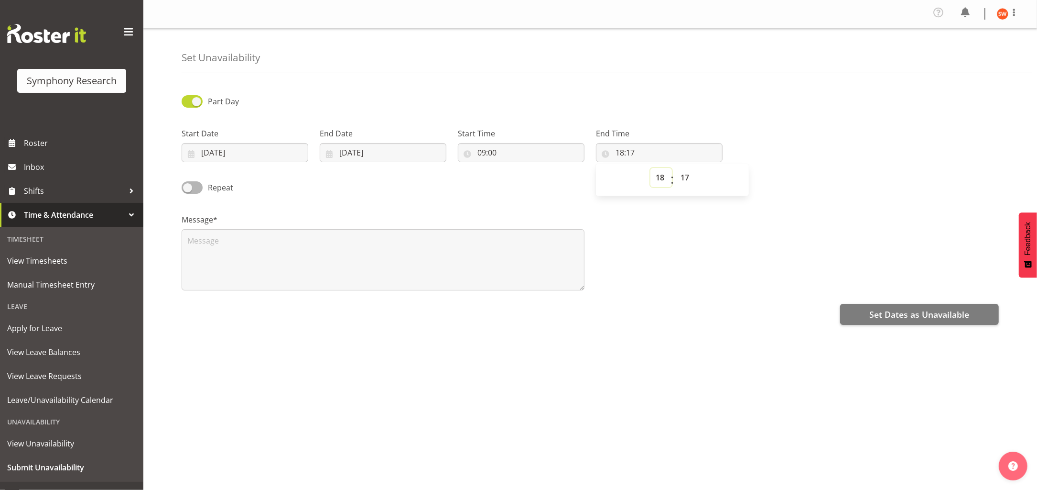
select select "16"
click at [651, 168] on select "00 01 02 03 04 05 06 07 08 09 10 11 12 13 14 15 16 17 18 19 20 21 22 23" at bounding box center [662, 177] width 22 height 19
type input "16:17"
click at [690, 180] on select "00 01 02 03 04 05 06 07 08 09 10 11 12 13 14 15 16 17 18 19 20 21 22 23 24 25 2…" at bounding box center [687, 177] width 22 height 19
select select "30"
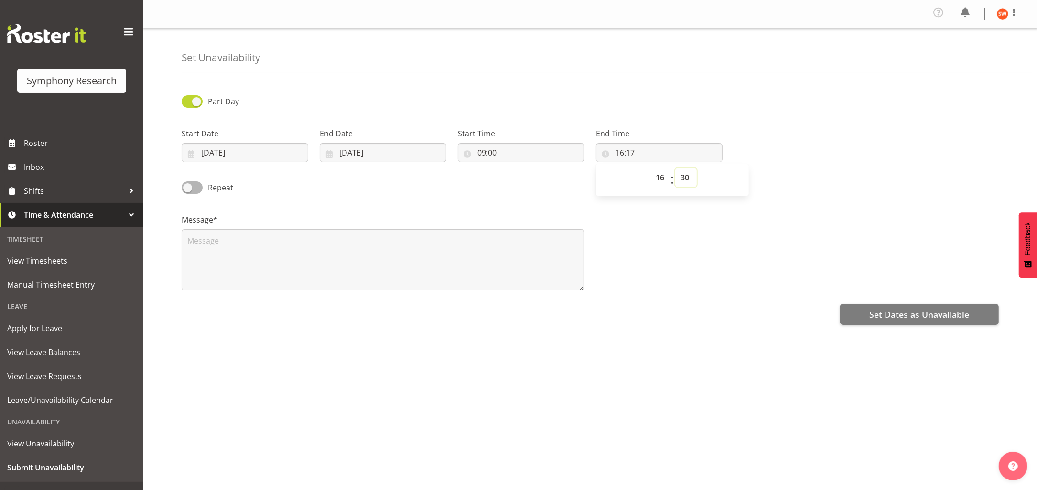
click at [676, 168] on select "00 01 02 03 04 05 06 07 08 09 10 11 12 13 14 15 16 17 18 19 20 21 22 23 24 25 2…" at bounding box center [687, 177] width 22 height 19
type input "16:30"
click at [522, 257] on textarea at bounding box center [383, 259] width 403 height 61
type textarea "s"
type textarea "part day"
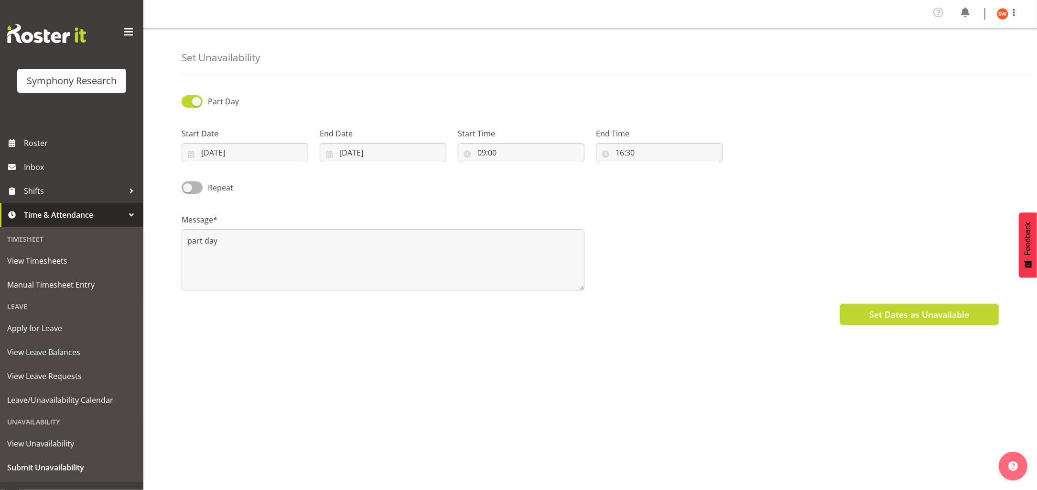
click at [901, 320] on span "Set Dates as Unavailable" at bounding box center [920, 314] width 100 height 12
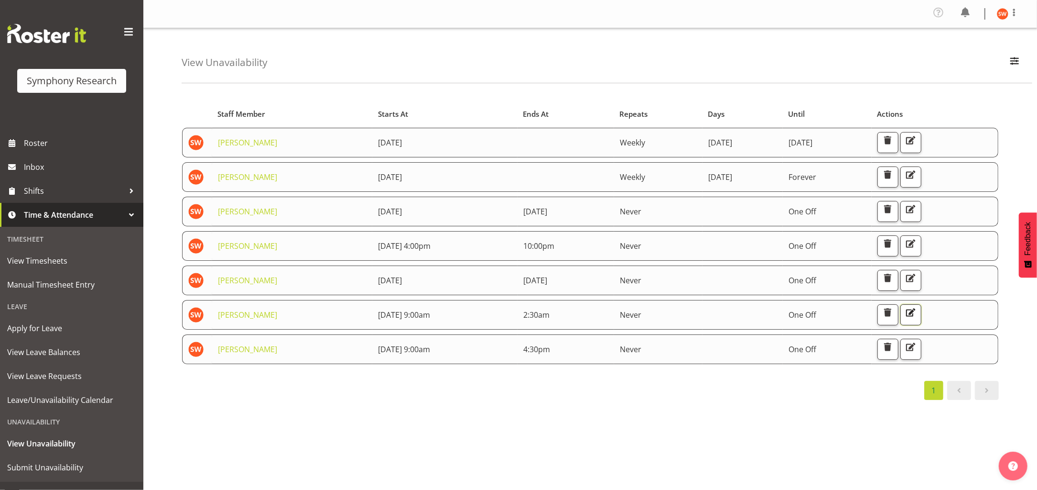
click at [917, 311] on span "button" at bounding box center [911, 312] width 12 height 12
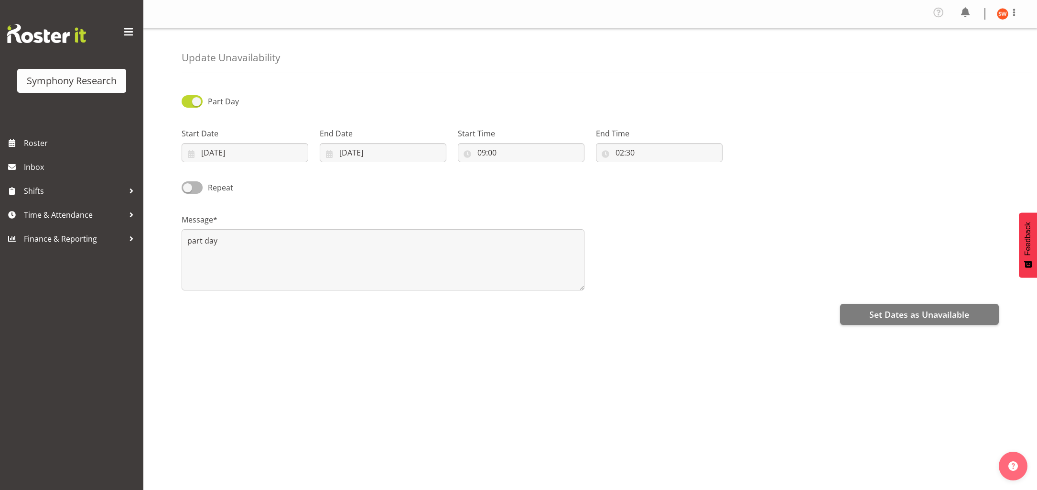
select select "2"
select select "30"
click at [630, 157] on input "02:30" at bounding box center [659, 152] width 127 height 19
click at [658, 177] on select "00 01 02 03 04 05 06 07 08 09 10 11 12 13 14 15 16 17 18 19 20 21 22 23" at bounding box center [662, 177] width 22 height 19
select select "14"
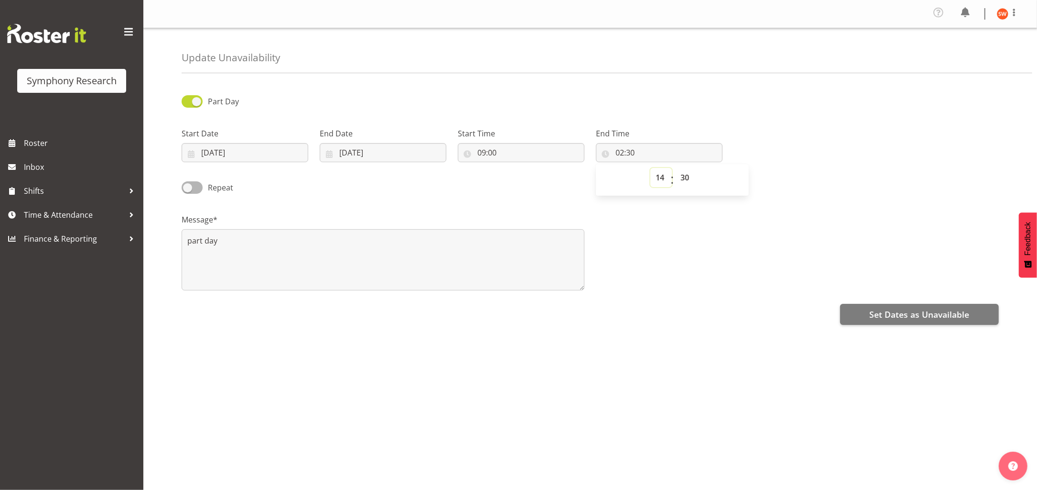
click at [651, 168] on select "00 01 02 03 04 05 06 07 08 09 10 11 12 13 14 15 16 17 18 19 20 21 22 23" at bounding box center [662, 177] width 22 height 19
type input "14:30"
click at [435, 238] on textarea "part day" at bounding box center [383, 259] width 403 height 61
click at [904, 312] on span "Set Dates as Unavailable" at bounding box center [920, 314] width 100 height 12
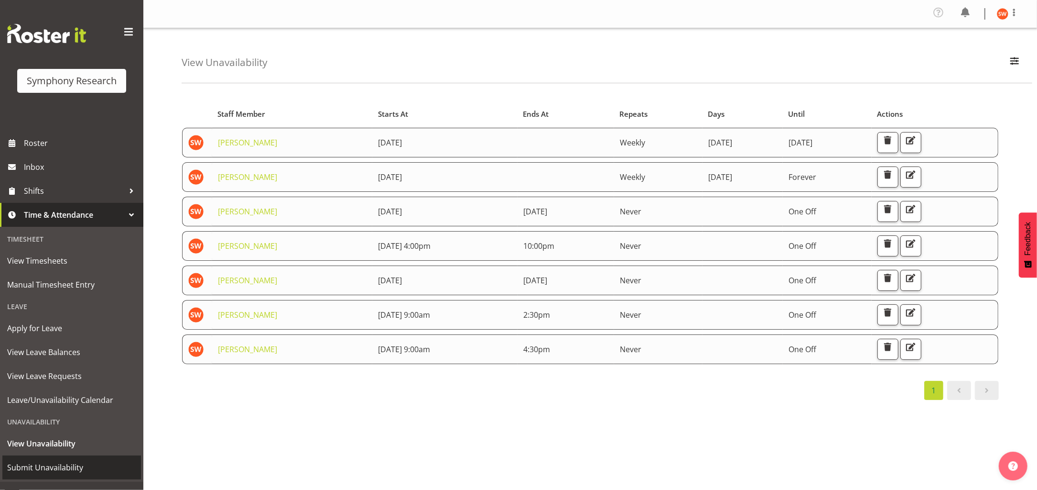
click at [56, 470] on span "Submit Unavailability" at bounding box center [71, 467] width 129 height 14
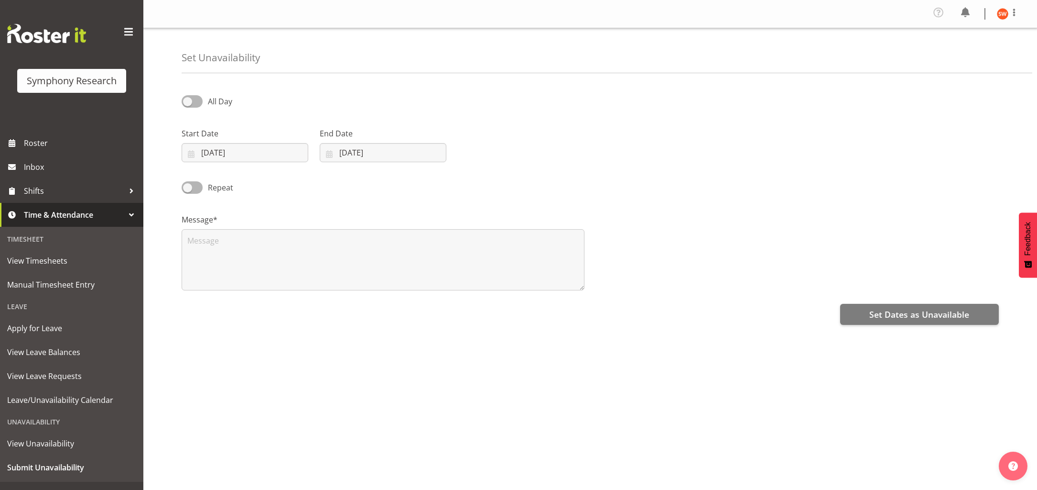
select select "8"
select select "2025"
click at [259, 148] on input "[DATE]" at bounding box center [245, 152] width 127 height 19
click at [300, 248] on link "12" at bounding box center [296, 249] width 19 height 18
type input "[DATE]"
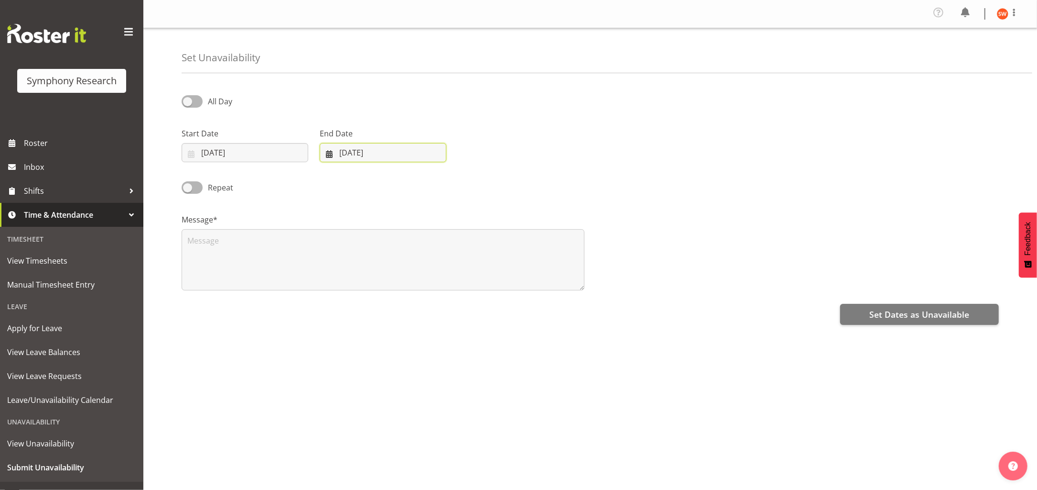
click at [373, 151] on input "[DATE]" at bounding box center [383, 152] width 127 height 19
click at [437, 247] on span "12" at bounding box center [435, 248] width 8 height 9
type input "[DATE]"
click at [197, 104] on span at bounding box center [192, 101] width 21 height 12
click at [188, 104] on input "All Day" at bounding box center [185, 101] width 6 height 6
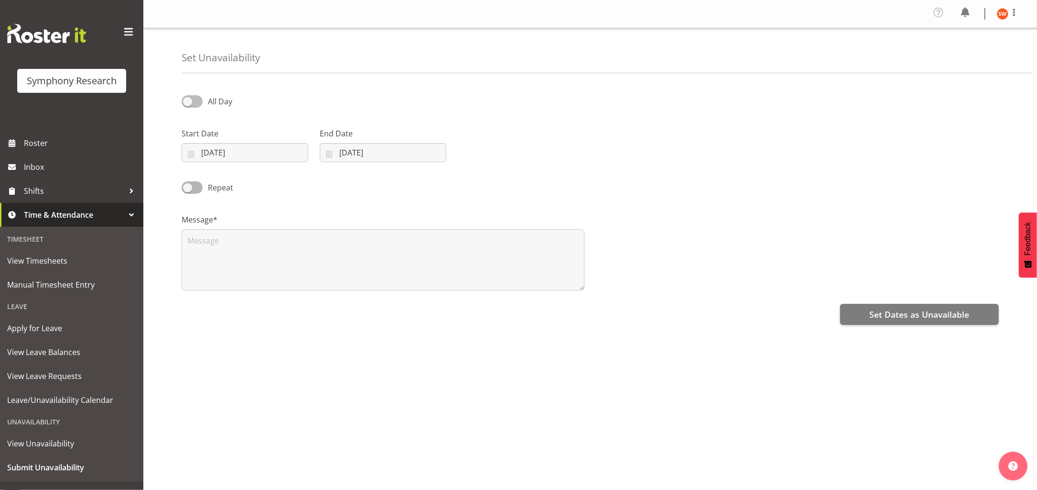
checkbox input "true"
click at [496, 154] on input "21:21" at bounding box center [521, 152] width 127 height 19
click at [522, 179] on select "00 01 02 03 04 05 06 07 08 09 10 11 12 13 14 15 16 17 18 19 20 21 22 23" at bounding box center [524, 177] width 22 height 19
select select "12"
click at [513, 168] on select "00 01 02 03 04 05 06 07 08 09 10 11 12 13 14 15 16 17 18 19 20 21 22 23" at bounding box center [524, 177] width 22 height 19
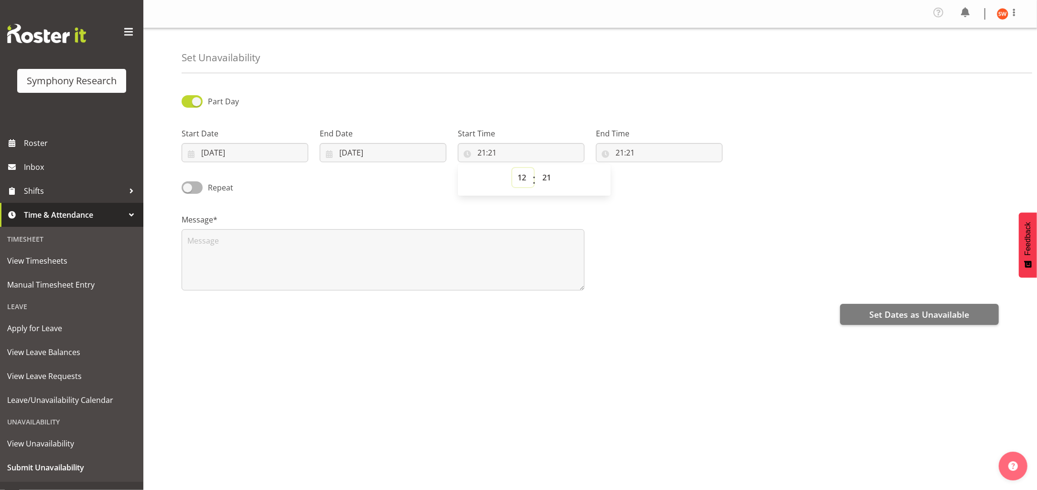
type input "12:21"
click at [548, 184] on select "00 01 02 03 04 05 06 07 08 09 10 11 12 13 14 15 16 17 18 19 20 21 22 23 24 25 2…" at bounding box center [548, 177] width 22 height 19
select select "0"
click at [537, 168] on select "00 01 02 03 04 05 06 07 08 09 10 11 12 13 14 15 16 17 18 19 20 21 22 23 24 25 2…" at bounding box center [548, 177] width 22 height 19
type input "12:00"
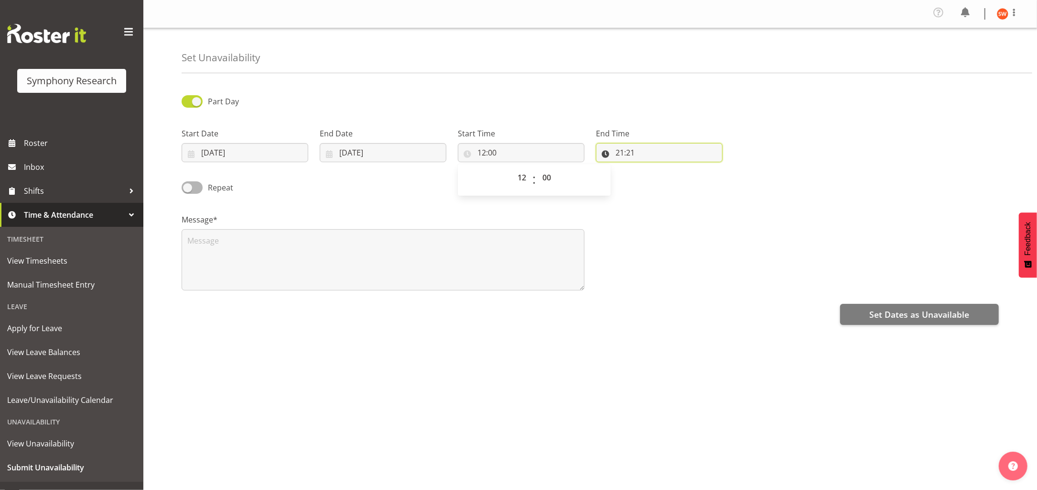
click at [632, 158] on input "21:21" at bounding box center [659, 152] width 127 height 19
click at [662, 181] on select "00 01 02 03 04 05 06 07 08 09 10 11 12 13 14 15 16 17 18 19 20 21 22 23" at bounding box center [662, 177] width 22 height 19
click at [651, 168] on select "00 01 02 03 04 05 06 07 08 09 10 11 12 13 14 15 16 17 18 19 20 21 22 23" at bounding box center [662, 177] width 22 height 19
click at [685, 177] on select "00 01 02 03 04 05 06 07 08 09 10 11 12 13 14 15 16 17 18 19 20 21 22 23 24 25 2…" at bounding box center [687, 177] width 22 height 19
select select "0"
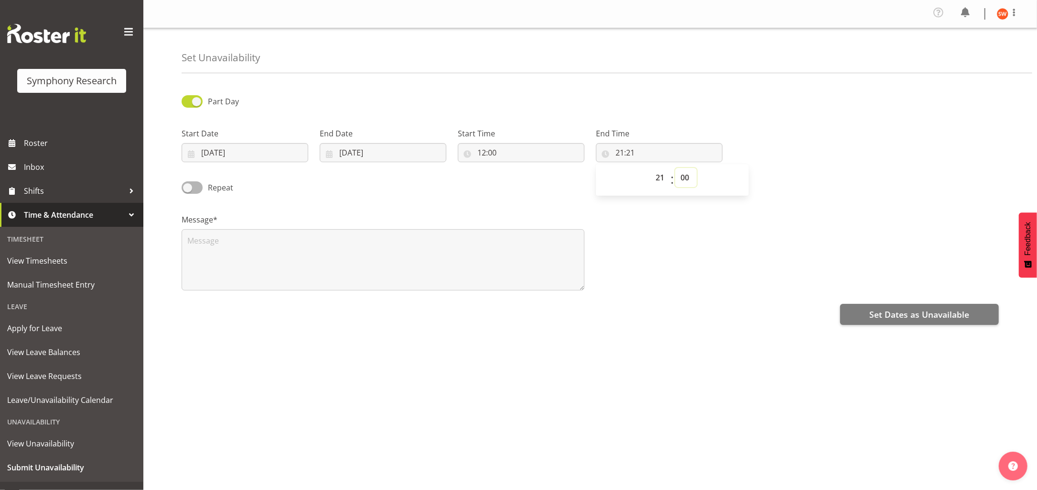
click at [676, 168] on select "00 01 02 03 04 05 06 07 08 09 10 11 12 13 14 15 16 17 18 19 20 21 22 23 24 25 2…" at bounding box center [687, 177] width 22 height 19
type input "21:00"
click at [381, 246] on textarea at bounding box center [383, 259] width 403 height 61
type textarea "part time"
click at [889, 316] on span "Set Dates as Unavailable" at bounding box center [920, 314] width 100 height 12
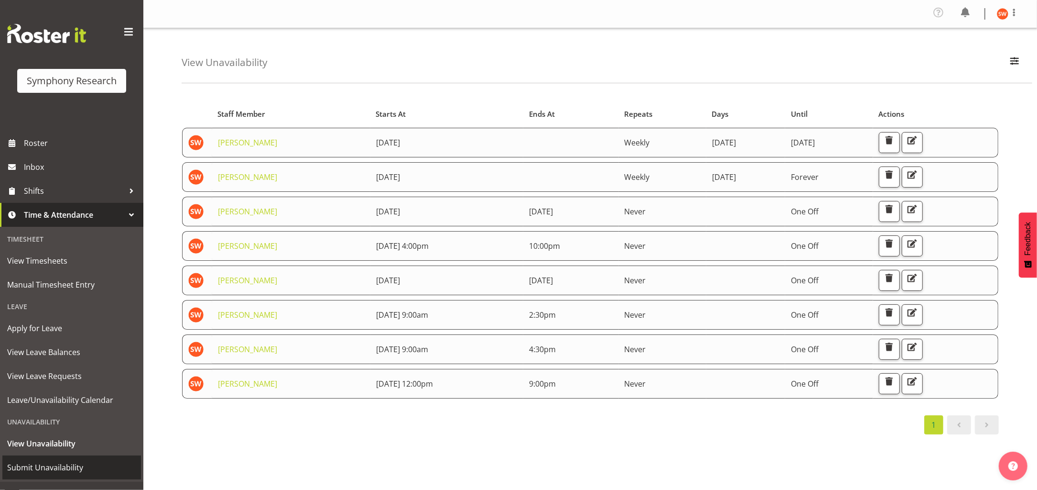
click at [46, 467] on span "Submit Unavailability" at bounding box center [71, 467] width 129 height 14
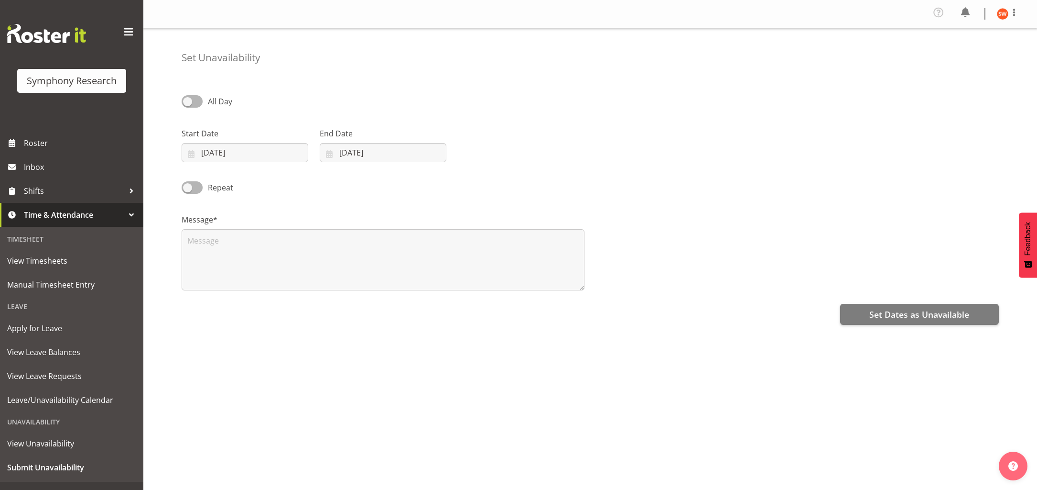
select select "8"
select select "2025"
click at [287, 146] on input "03/09/2025" at bounding box center [245, 152] width 127 height 19
click at [317, 250] on span "13" at bounding box center [316, 248] width 8 height 9
type input "13/09/2025"
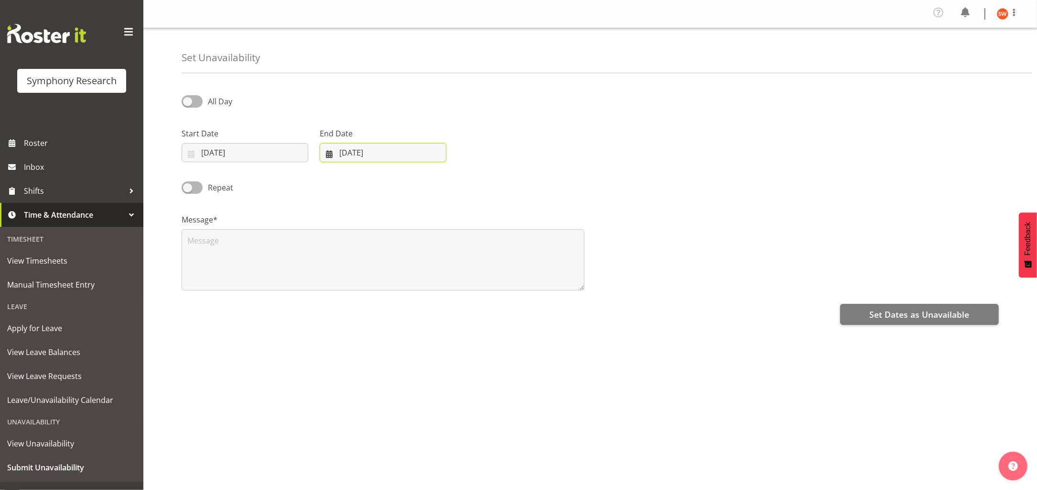
click at [395, 152] on input "03/09/2025" at bounding box center [383, 152] width 127 height 19
click at [452, 250] on span "13" at bounding box center [454, 248] width 8 height 9
type input "13/09/2025"
click at [200, 104] on span at bounding box center [192, 101] width 21 height 12
click at [188, 104] on input "All Day" at bounding box center [185, 101] width 6 height 6
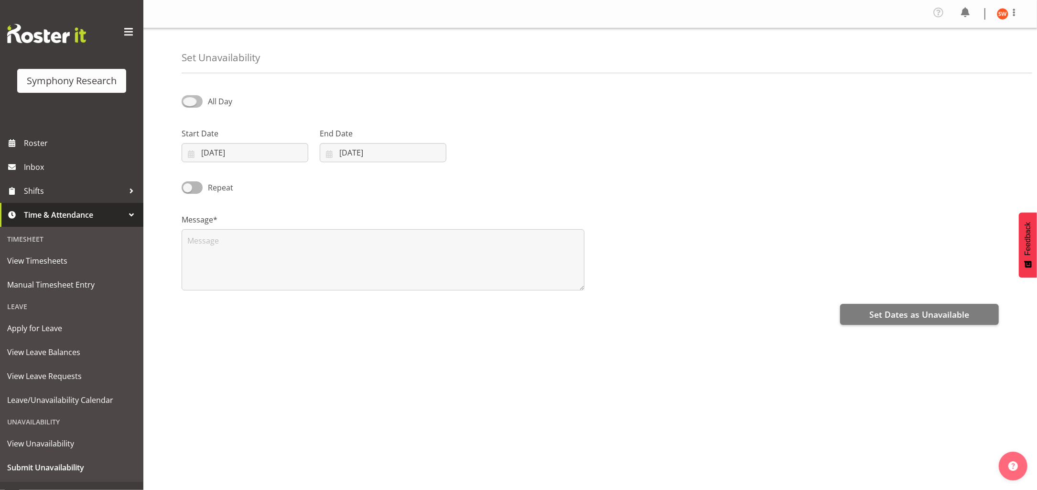
checkbox input "true"
select select "21"
select select "23"
click at [491, 152] on input "21:23" at bounding box center [521, 152] width 127 height 19
click at [522, 177] on select "00 01 02 03 04 05 06 07 08 09 10 11 12 13 14 15 16 17 18 19 20 21 22 23" at bounding box center [524, 177] width 22 height 19
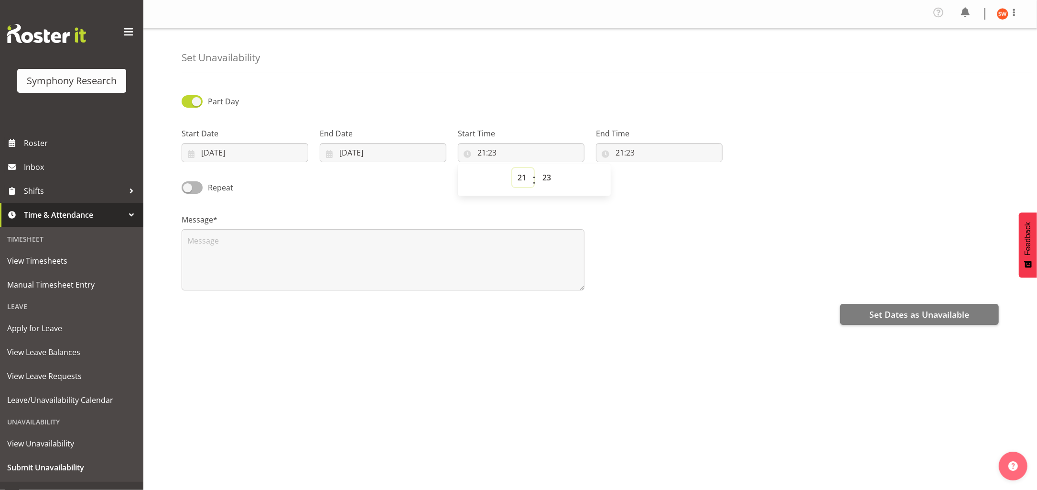
select select "12"
click at [513, 168] on select "00 01 02 03 04 05 06 07 08 09 10 11 12 13 14 15 16 17 18 19 20 21 22 23" at bounding box center [524, 177] width 22 height 19
type input "12:23"
click at [546, 180] on select "00 01 02 03 04 05 06 07 08 09 10 11 12 13 14 15 16 17 18 19 20 21 22 23 24 25 2…" at bounding box center [548, 177] width 22 height 19
select select "30"
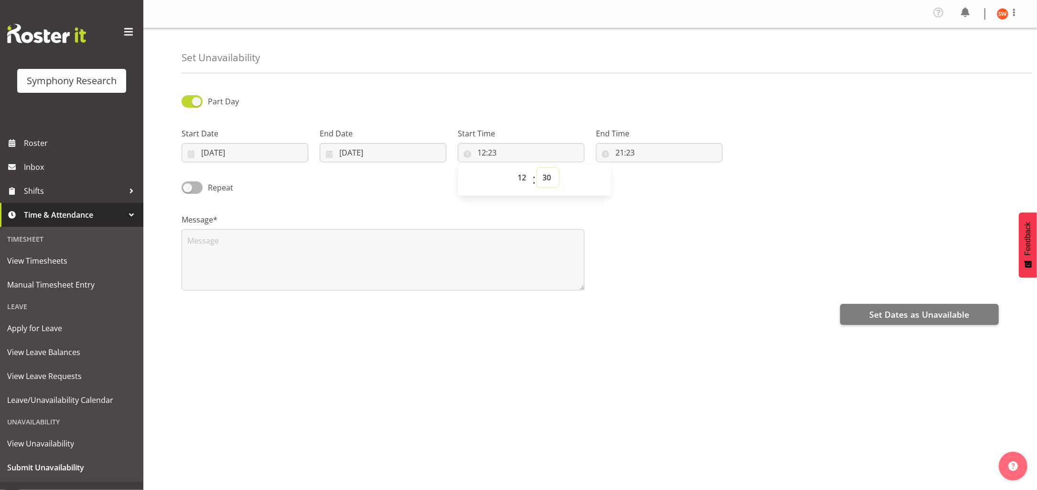
click at [537, 168] on select "00 01 02 03 04 05 06 07 08 09 10 11 12 13 14 15 16 17 18 19 20 21 22 23 24 25 2…" at bounding box center [548, 177] width 22 height 19
type input "12:30"
click at [652, 154] on input "21:23" at bounding box center [659, 152] width 127 height 19
click at [658, 177] on select "00 01 02 03 04 05 06 07 08 09 10 11 12 13 14 15 16 17 18 19 20 21 22 23" at bounding box center [662, 177] width 22 height 19
click at [715, 177] on div "00 01 02 03 04 05 06 07 08 09 10 11 12 13 14 15 16 17 18 19 20 21 22 23 : 00 01…" at bounding box center [672, 180] width 153 height 24
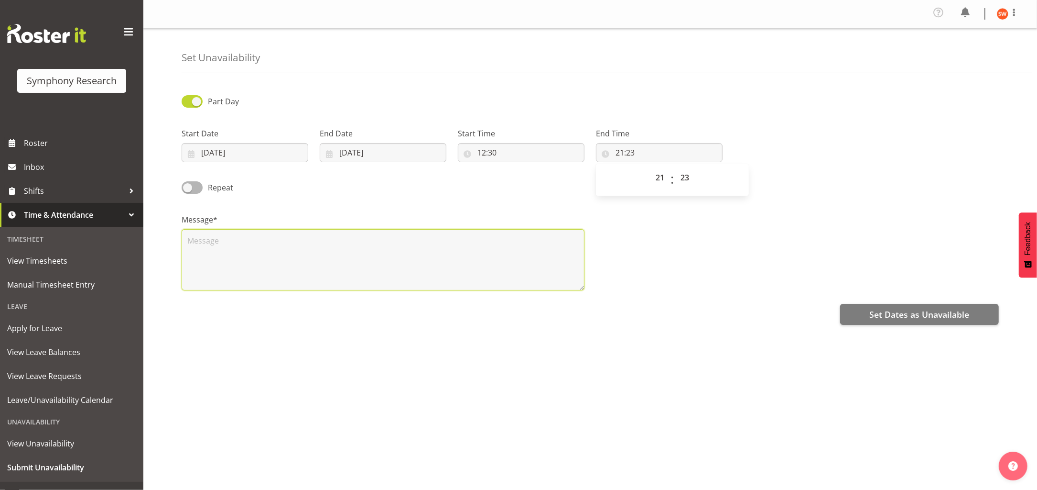
click at [363, 237] on textarea at bounding box center [383, 259] width 403 height 61
type textarea "Part"
click at [909, 321] on button "Set Dates as Unavailable" at bounding box center [919, 314] width 159 height 21
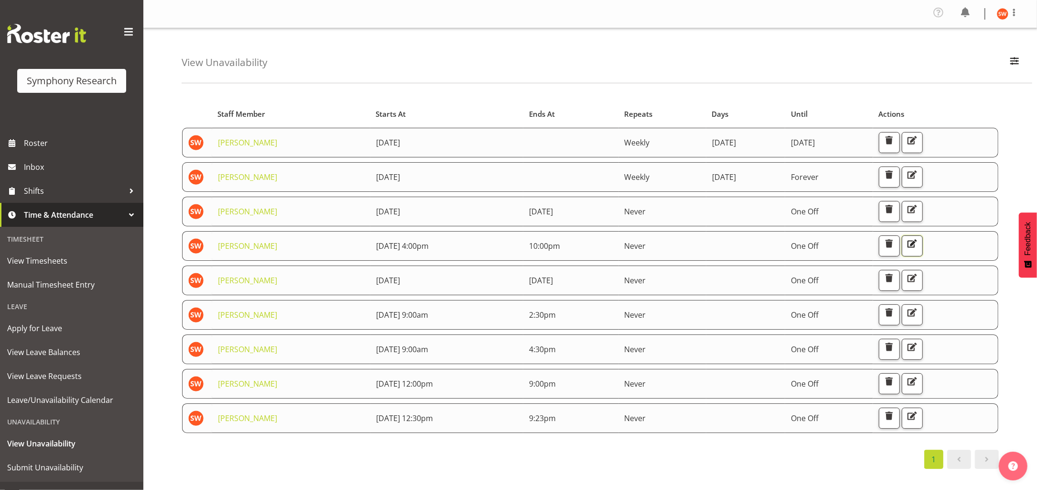
click at [919, 244] on span "button" at bounding box center [912, 243] width 12 height 12
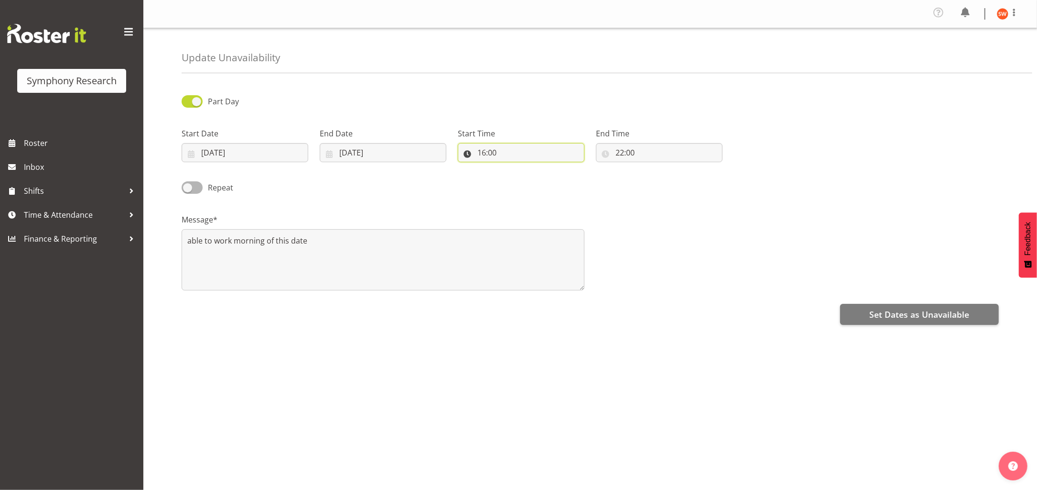
click at [507, 152] on input "16:00" at bounding box center [521, 152] width 127 height 19
click at [524, 180] on select "00 01 02 03 04 05 06 07 08 09 10 11 12 13 14 15 16 17 18 19 20 21 22 23" at bounding box center [524, 177] width 22 height 19
select select "9"
click at [513, 168] on select "00 01 02 03 04 05 06 07 08 09 10 11 12 13 14 15 16 17 18 19 20 21 22 23" at bounding box center [524, 177] width 22 height 19
type input "09:00"
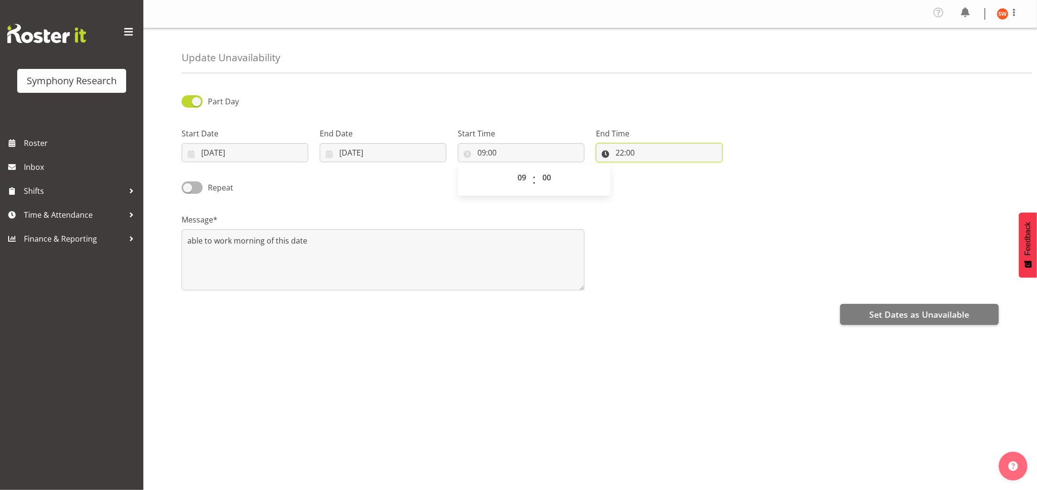
click at [633, 157] on input "22:00" at bounding box center [659, 152] width 127 height 19
click at [664, 177] on select "00 01 02 03 04 05 06 07 08 09 10 11 12 13 14 15 16 17 18 19 20 21 22 23" at bounding box center [662, 177] width 22 height 19
select select "12"
click at [651, 168] on select "00 01 02 03 04 05 06 07 08 09 10 11 12 13 14 15 16 17 18 19 20 21 22 23" at bounding box center [662, 177] width 22 height 19
type input "12:00"
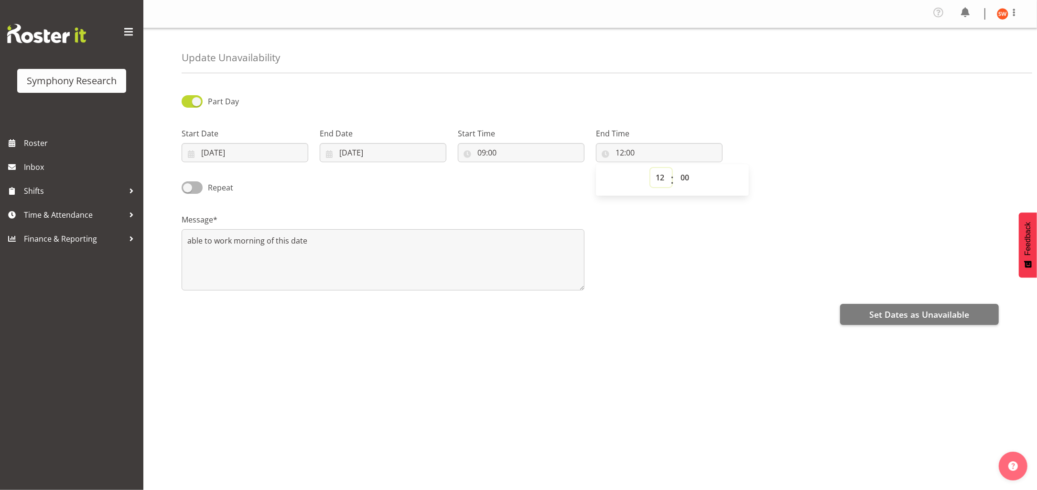
click at [663, 185] on select "00 01 02 03 04 05 06 07 08 09 10 11 12 13 14 15 16 17 18 19 20 21 22 23" at bounding box center [662, 177] width 22 height 19
select select "13"
click at [651, 168] on select "00 01 02 03 04 05 06 07 08 09 10 11 12 13 14 15 16 17 18 19 20 21 22 23" at bounding box center [662, 177] width 22 height 19
type input "13:00"
click at [701, 292] on div "Message* able to work morning of this date" at bounding box center [590, 248] width 829 height 96
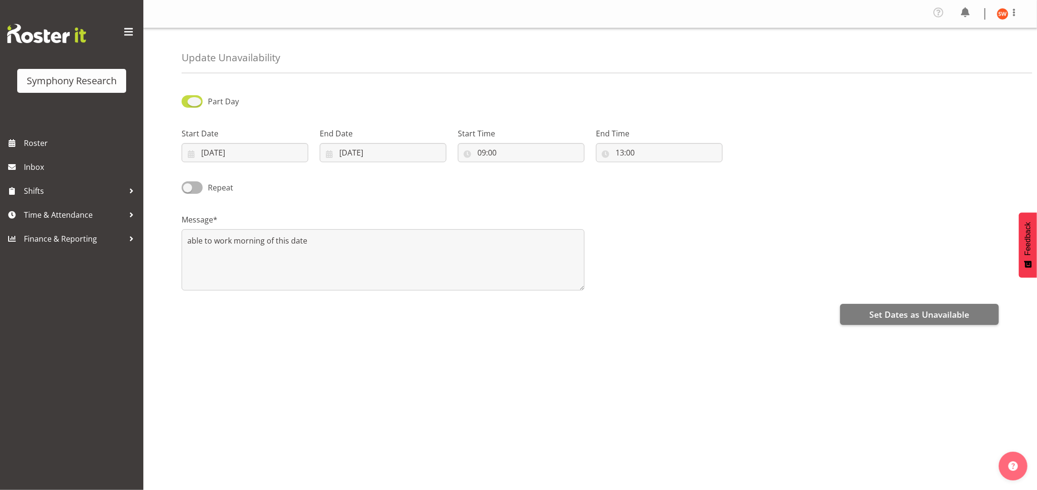
click at [196, 103] on span at bounding box center [192, 101] width 21 height 12
click at [188, 103] on input "Part Day" at bounding box center [185, 101] width 6 height 6
checkbox input "false"
click at [30, 143] on span "Roster" at bounding box center [81, 143] width 115 height 14
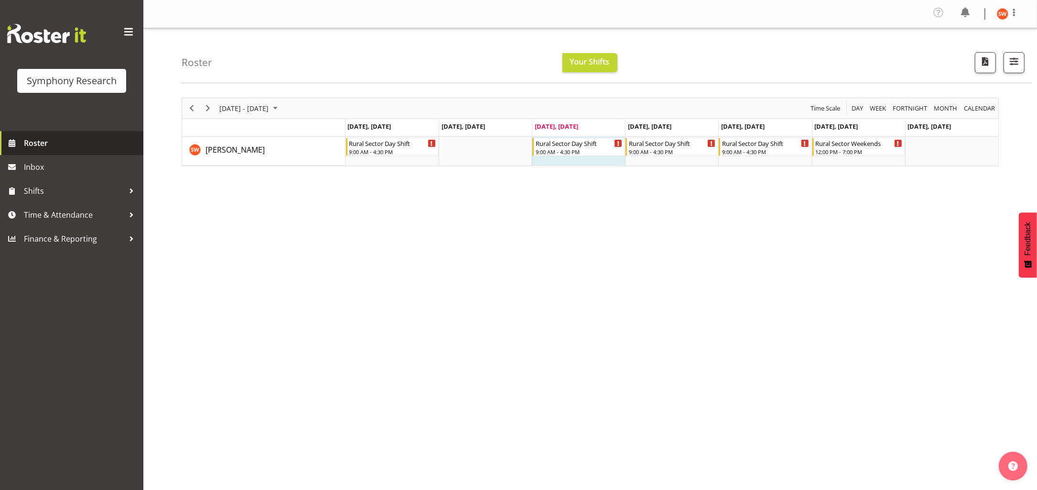
click at [39, 148] on span "Roster" at bounding box center [81, 143] width 115 height 14
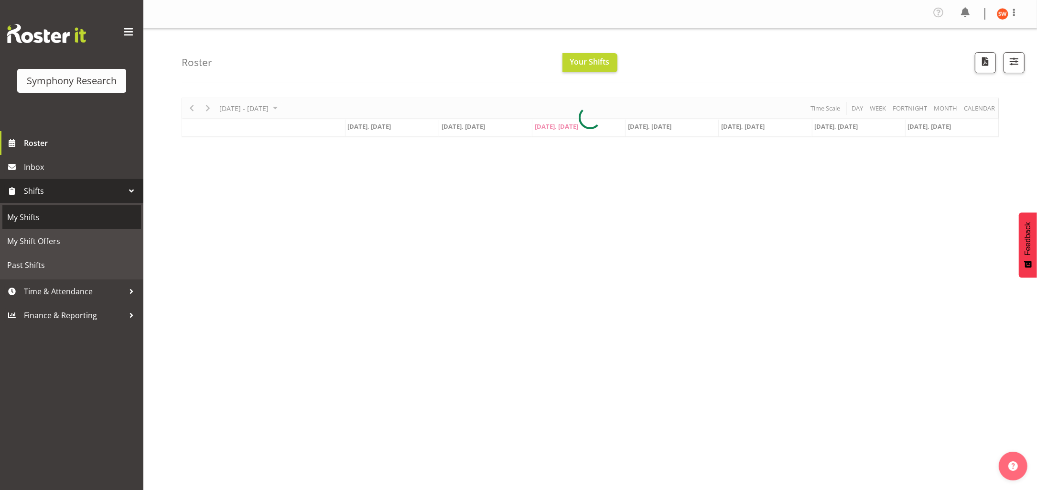
click at [33, 216] on span "My Shifts" at bounding box center [71, 217] width 129 height 14
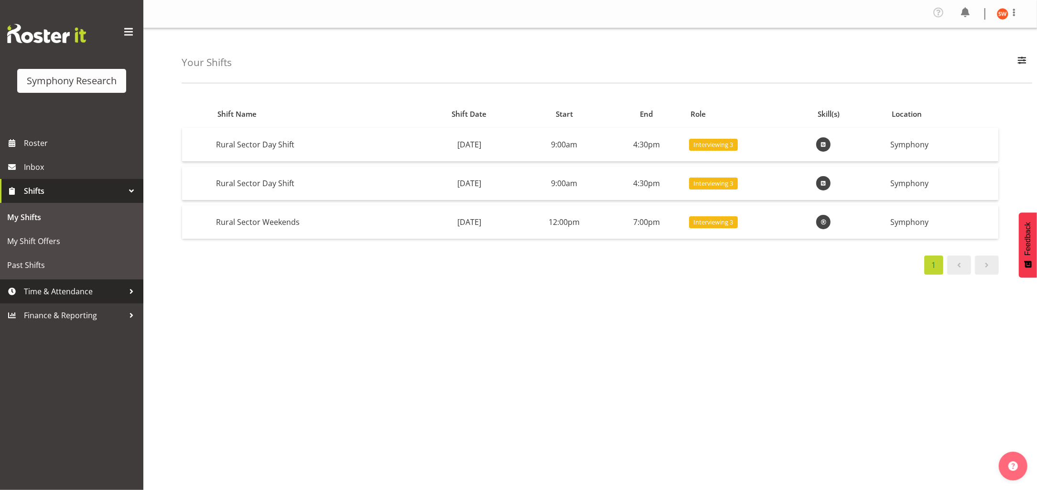
click at [90, 293] on span "Time & Attendance" at bounding box center [74, 291] width 100 height 14
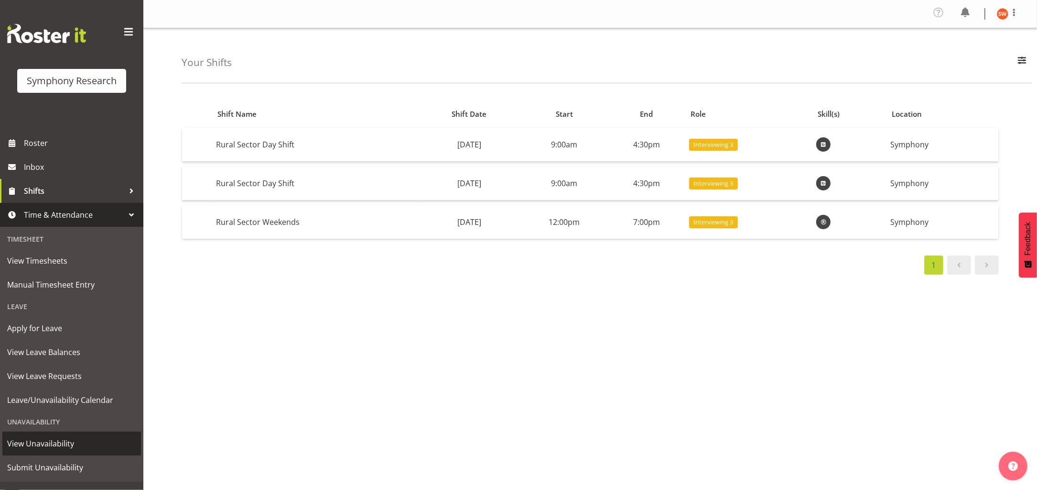
click at [39, 444] on span "View Unavailability" at bounding box center [71, 443] width 129 height 14
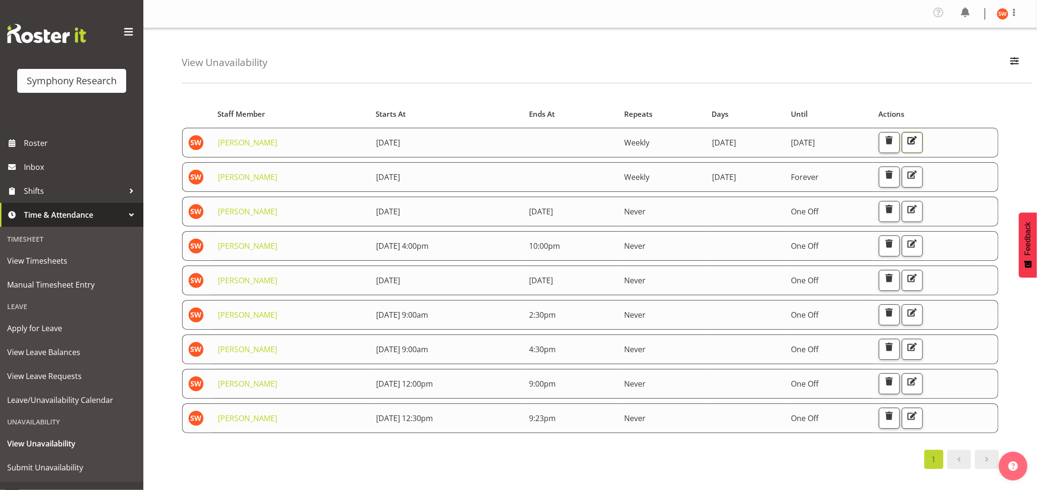
click at [919, 144] on span "button" at bounding box center [912, 140] width 12 height 12
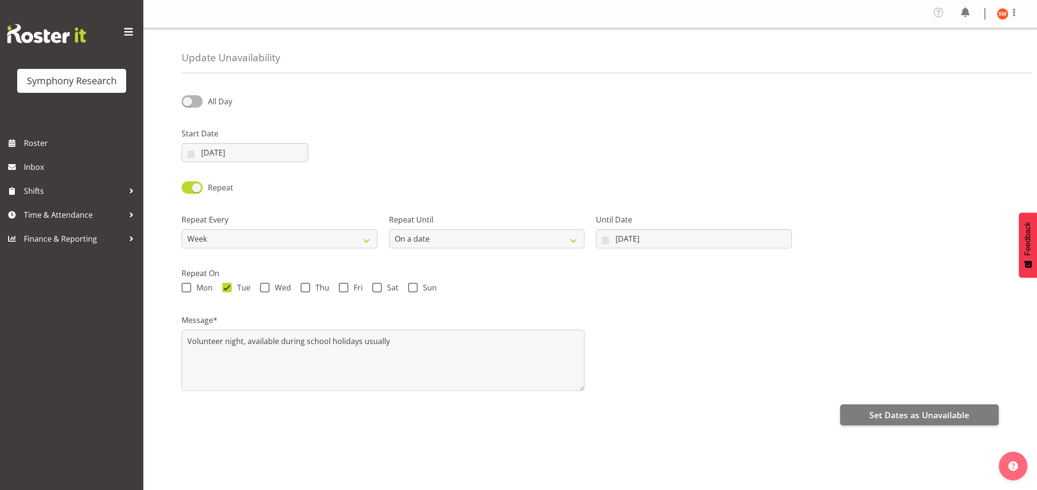
select select "date"
click at [899, 421] on button "Set Dates as Unavailable" at bounding box center [919, 414] width 159 height 21
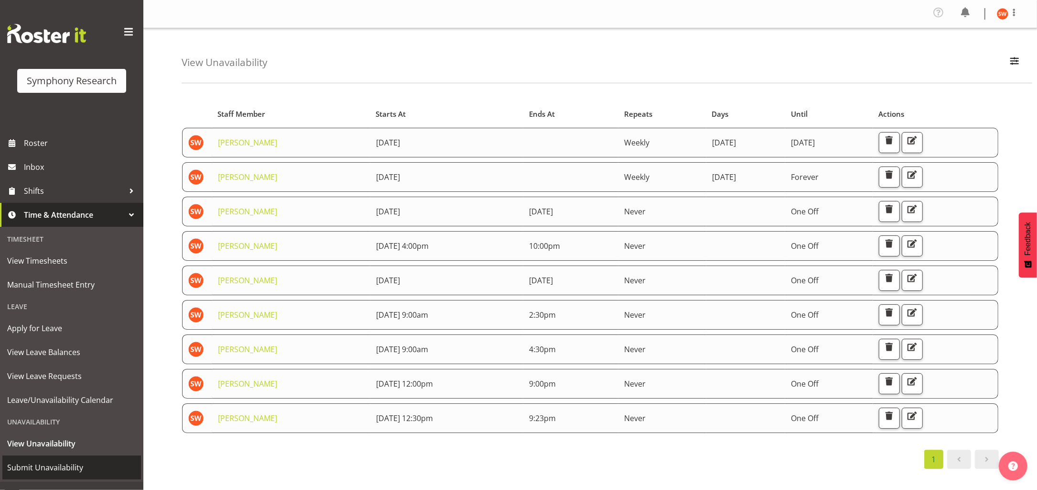
click at [56, 465] on span "Submit Unavailability" at bounding box center [71, 467] width 129 height 14
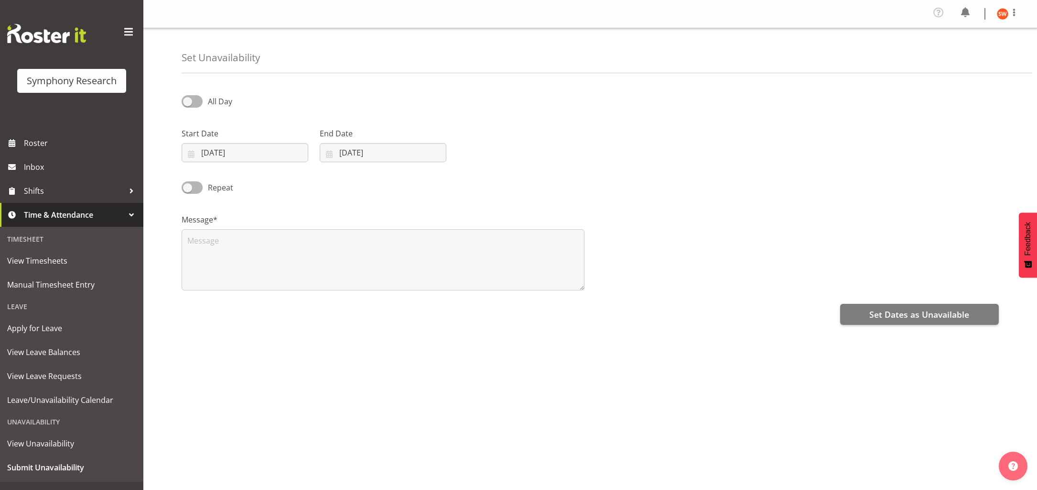
select select "8"
select select "2025"
click at [255, 154] on input "03/09/2025" at bounding box center [245, 152] width 127 height 19
click at [322, 251] on link "13" at bounding box center [315, 249] width 19 height 18
type input "13/09/2025"
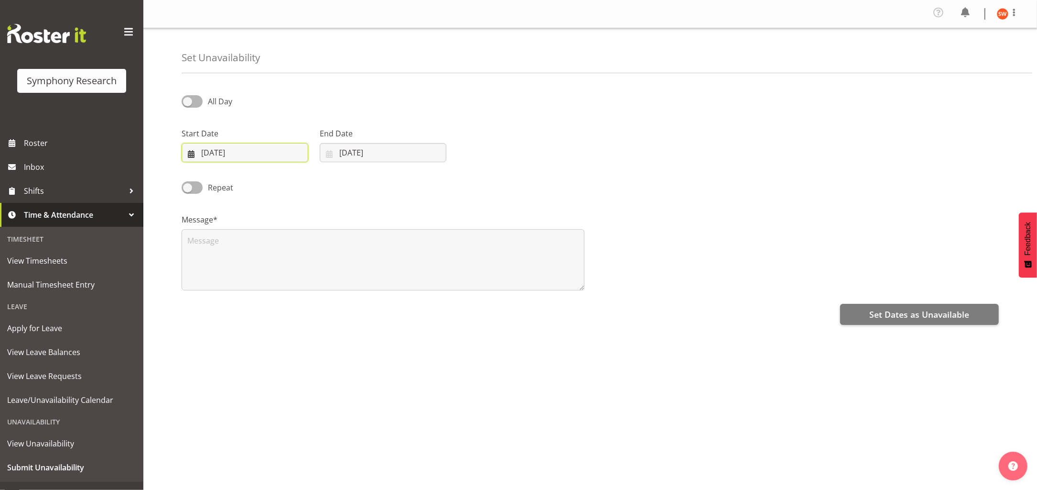
click at [249, 154] on input "13/09/2025" at bounding box center [245, 152] width 127 height 19
click at [318, 253] on span "13" at bounding box center [316, 248] width 8 height 9
click at [360, 158] on input "03/09/2025" at bounding box center [383, 152] width 127 height 19
click at [454, 253] on span "13" at bounding box center [454, 248] width 8 height 9
type input "13/09/2025"
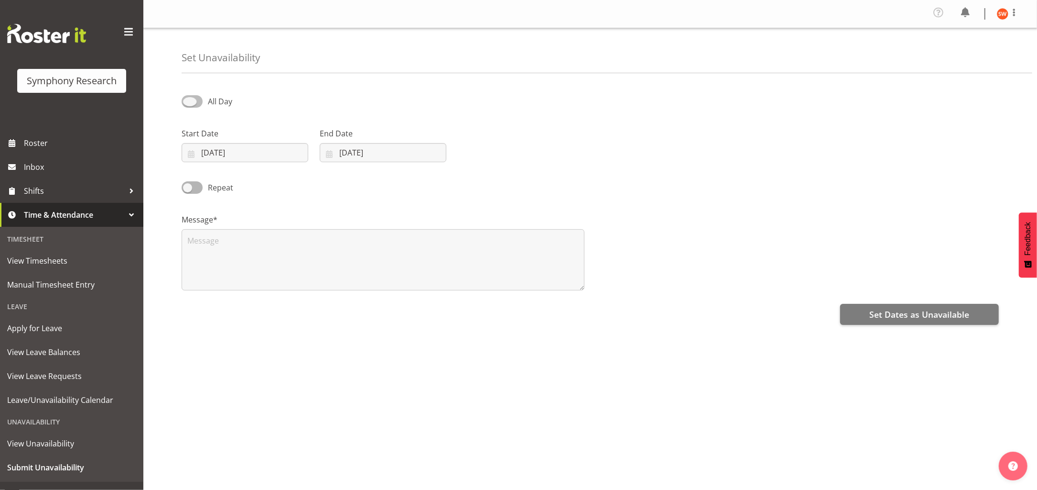
click at [201, 98] on span at bounding box center [192, 101] width 21 height 12
click at [188, 98] on input "All Day" at bounding box center [185, 101] width 6 height 6
checkbox input "true"
select select "21"
select select "36"
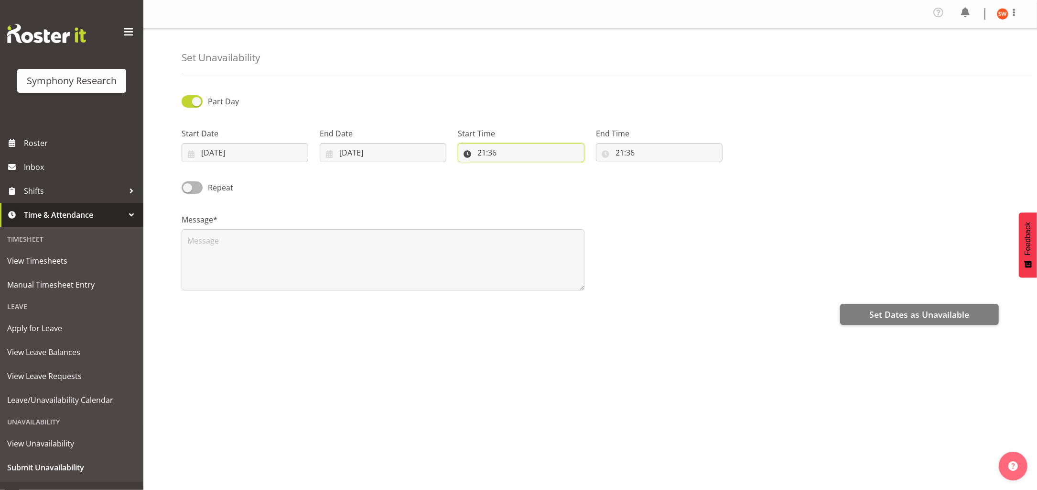
click at [500, 160] on input "21:36" at bounding box center [521, 152] width 127 height 19
click at [519, 177] on select "00 01 02 03 04 05 06 07 08 09 10 11 12 13 14 15 16 17 18 19 20 21 22 23" at bounding box center [524, 177] width 22 height 19
select select "12"
click at [513, 168] on select "00 01 02 03 04 05 06 07 08 09 10 11 12 13 14 15 16 17 18 19 20 21 22 23" at bounding box center [524, 177] width 22 height 19
type input "12:36"
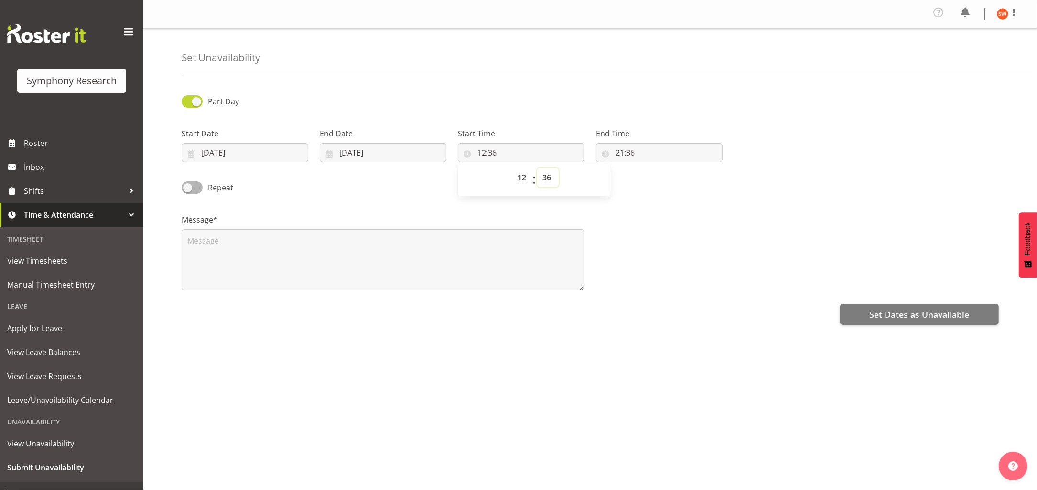
click at [547, 178] on select "00 01 02 03 04 05 06 07 08 09 10 11 12 13 14 15 16 17 18 19 20 21 22 23 24 25 2…" at bounding box center [548, 177] width 22 height 19
select select "0"
click at [537, 168] on select "00 01 02 03 04 05 06 07 08 09 10 11 12 13 14 15 16 17 18 19 20 21 22 23 24 25 2…" at bounding box center [548, 177] width 22 height 19
type input "12:00"
click at [643, 214] on div "Message*" at bounding box center [590, 248] width 829 height 96
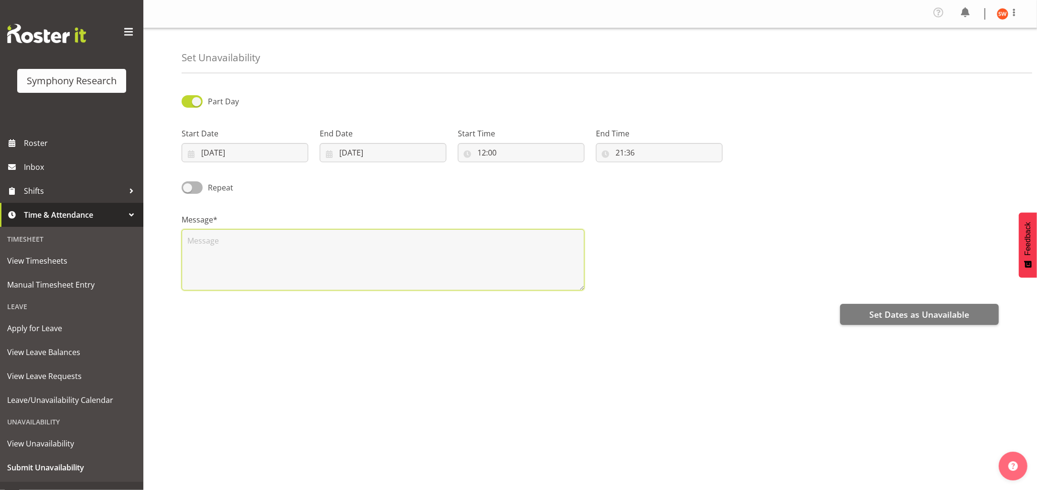
click at [427, 260] on textarea at bounding box center [383, 259] width 403 height 61
type textarea "part"
click at [895, 321] on button "Set Dates as Unavailable" at bounding box center [919, 314] width 159 height 21
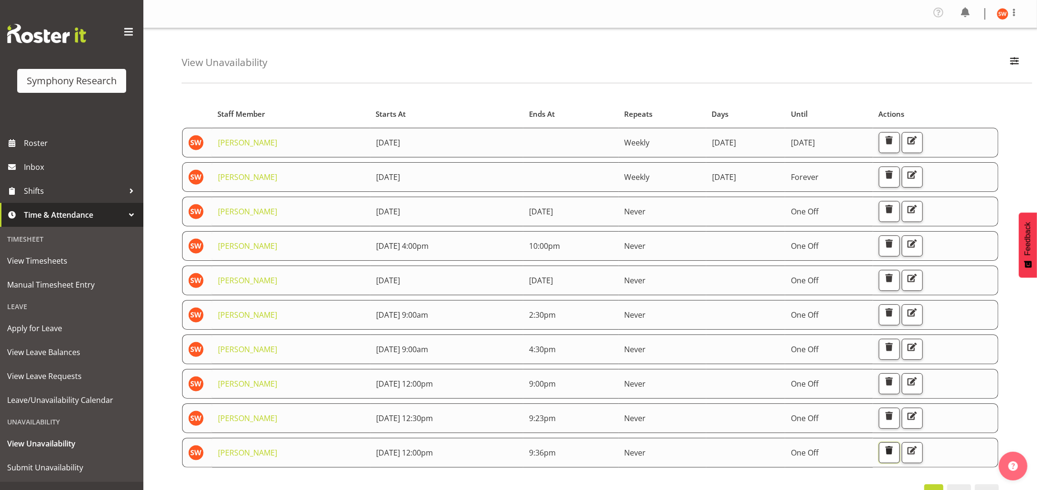
click at [896, 449] on span "button" at bounding box center [890, 450] width 12 height 12
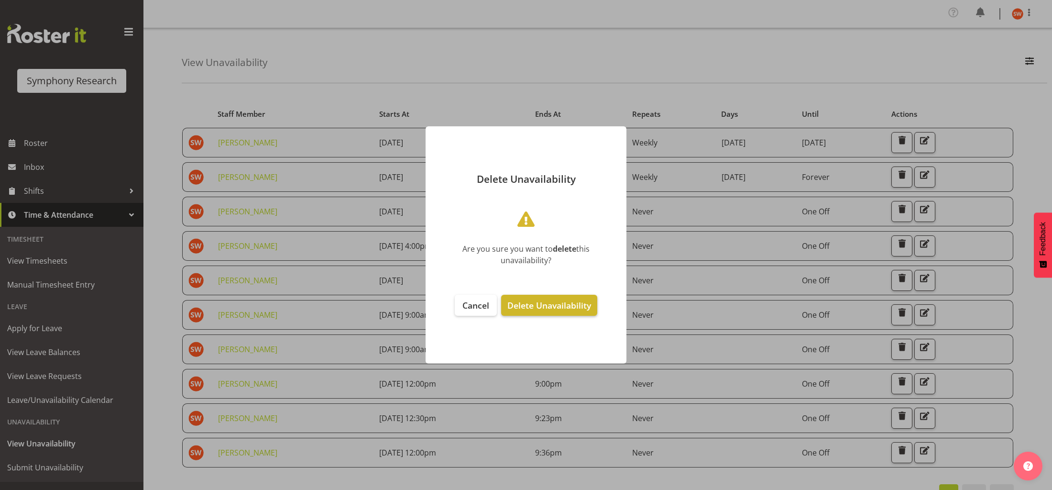
click at [553, 301] on span "Delete Unavailability" at bounding box center [549, 304] width 84 height 11
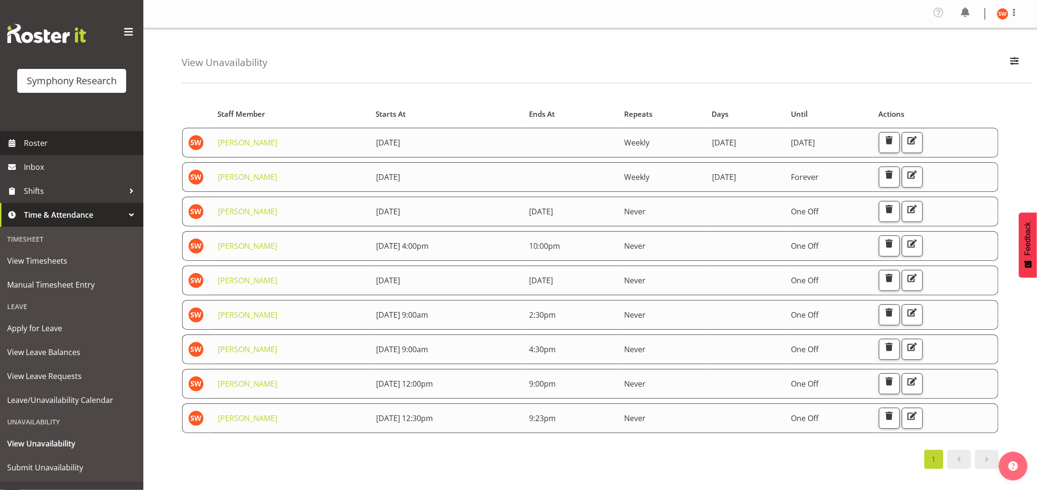
click at [33, 149] on span "Roster" at bounding box center [81, 143] width 115 height 14
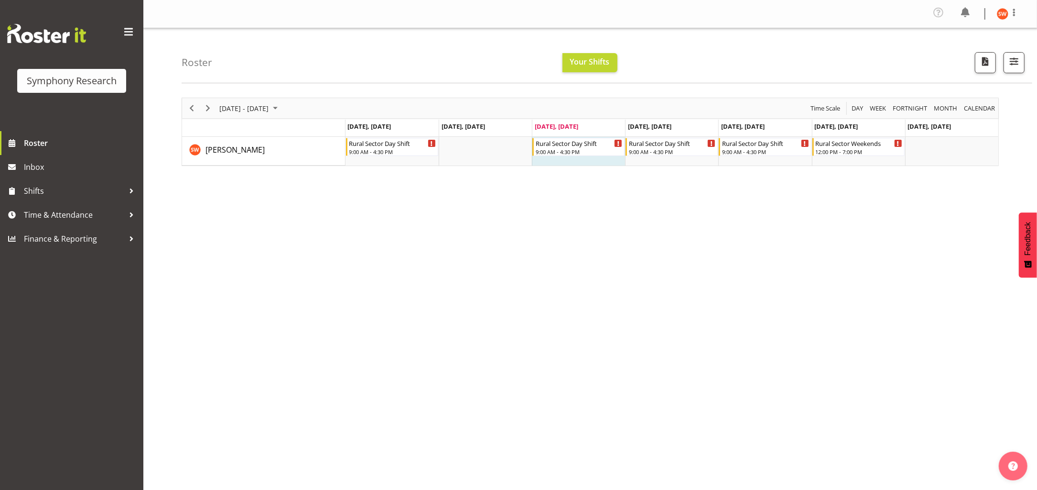
click at [747, 339] on div "[DATE] - [DATE] [DATE] Day Week Fortnight Month calendar Month Agenda Time Scal…" at bounding box center [610, 281] width 856 height 382
